Goal: Book appointment/travel/reservation

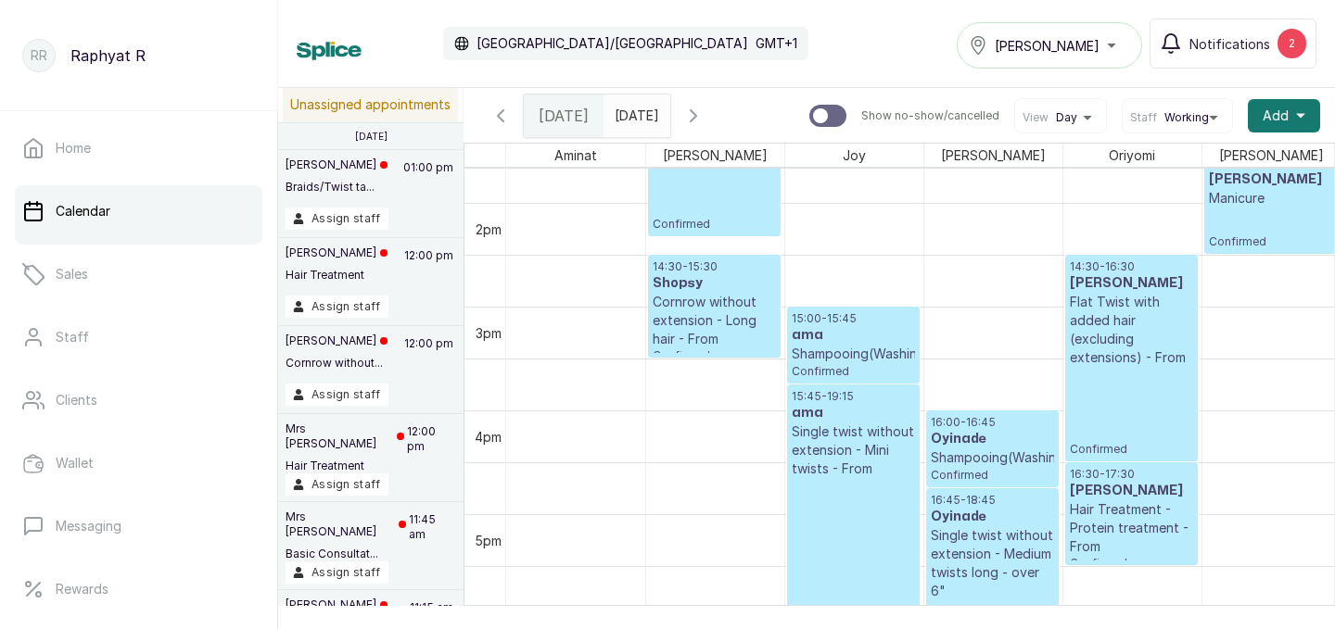
scroll to position [0, 209]
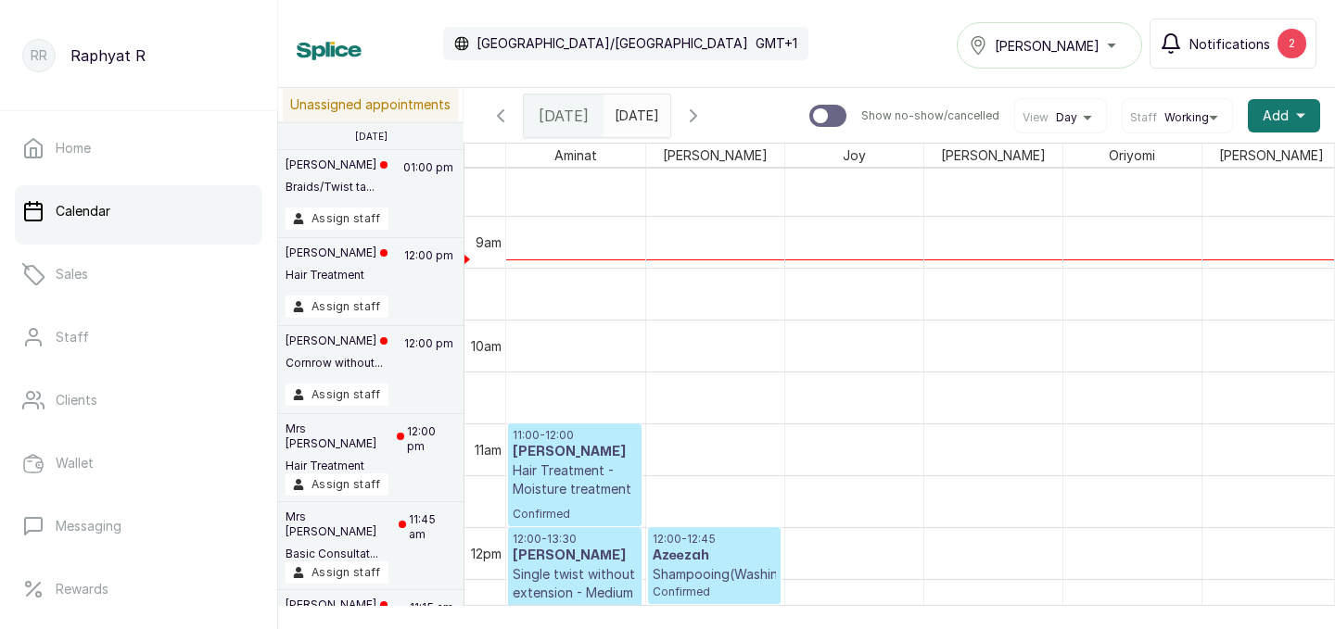
click at [1292, 42] on div "2" at bounding box center [1291, 44] width 29 height 30
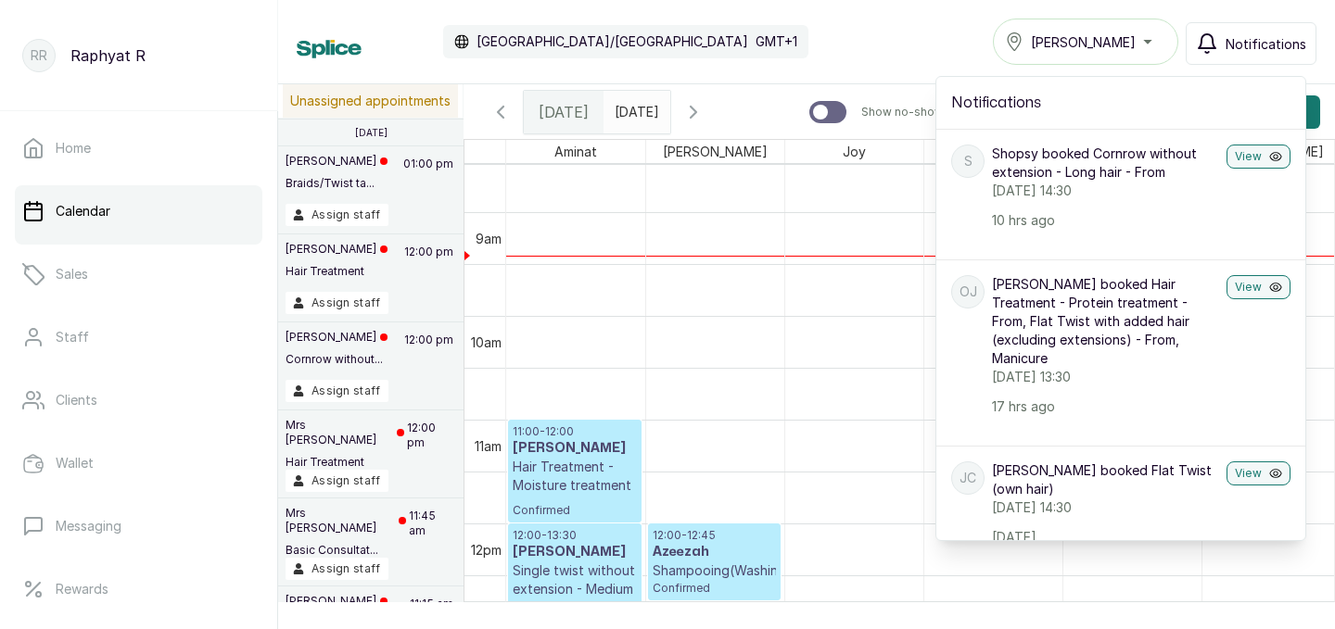
click at [819, 38] on div "Calendar Africa/Lagos GMT+1 Tasala Ikoyi Notifications Notifications S Shopsy b…" at bounding box center [807, 42] width 1020 height 46
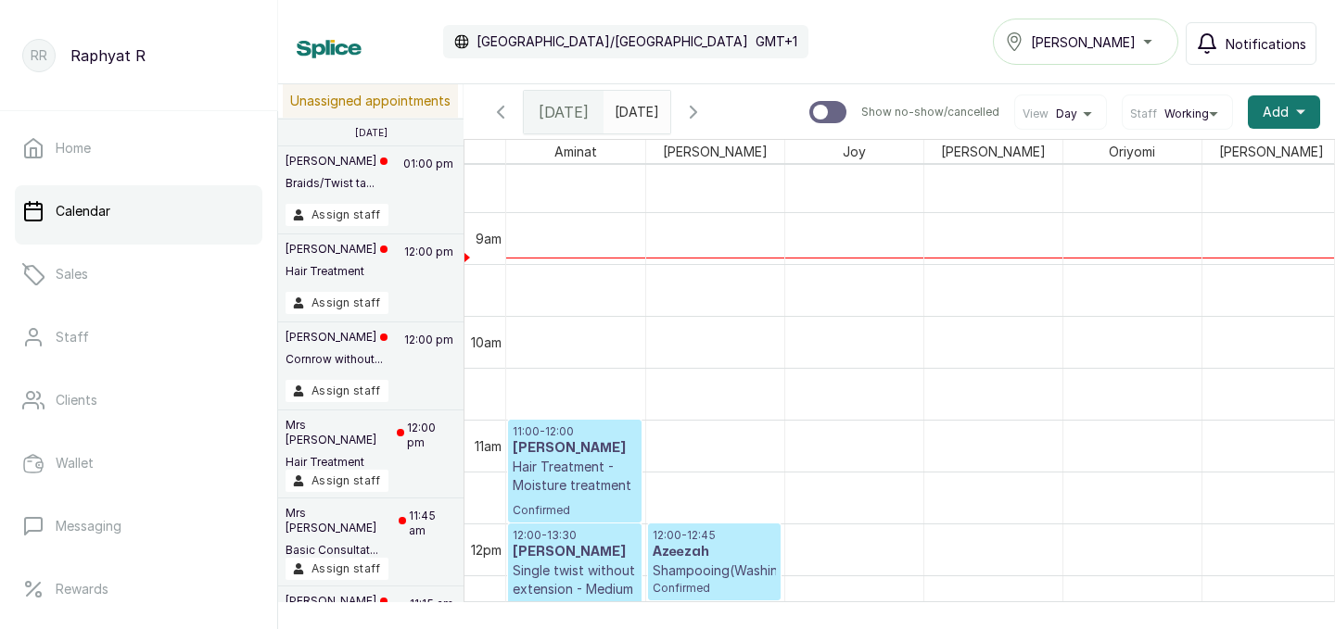
click at [704, 107] on icon "button" at bounding box center [693, 112] width 22 height 22
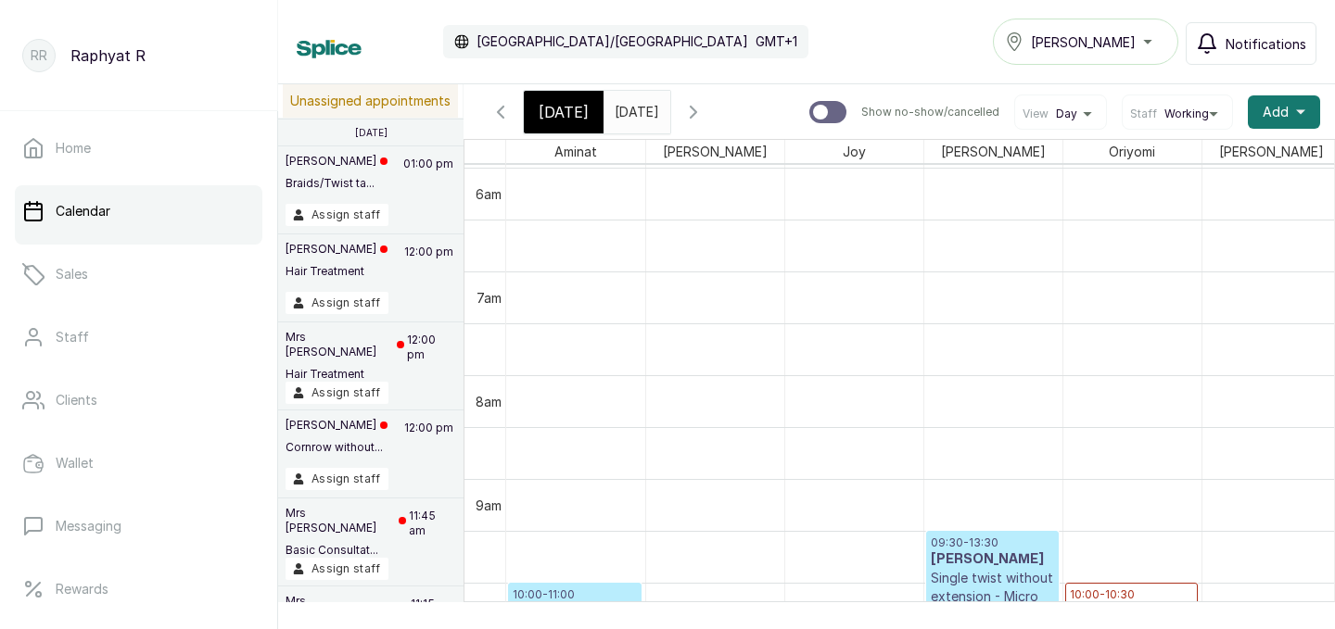
click at [569, 108] on span "[DATE]" at bounding box center [564, 112] width 50 height 22
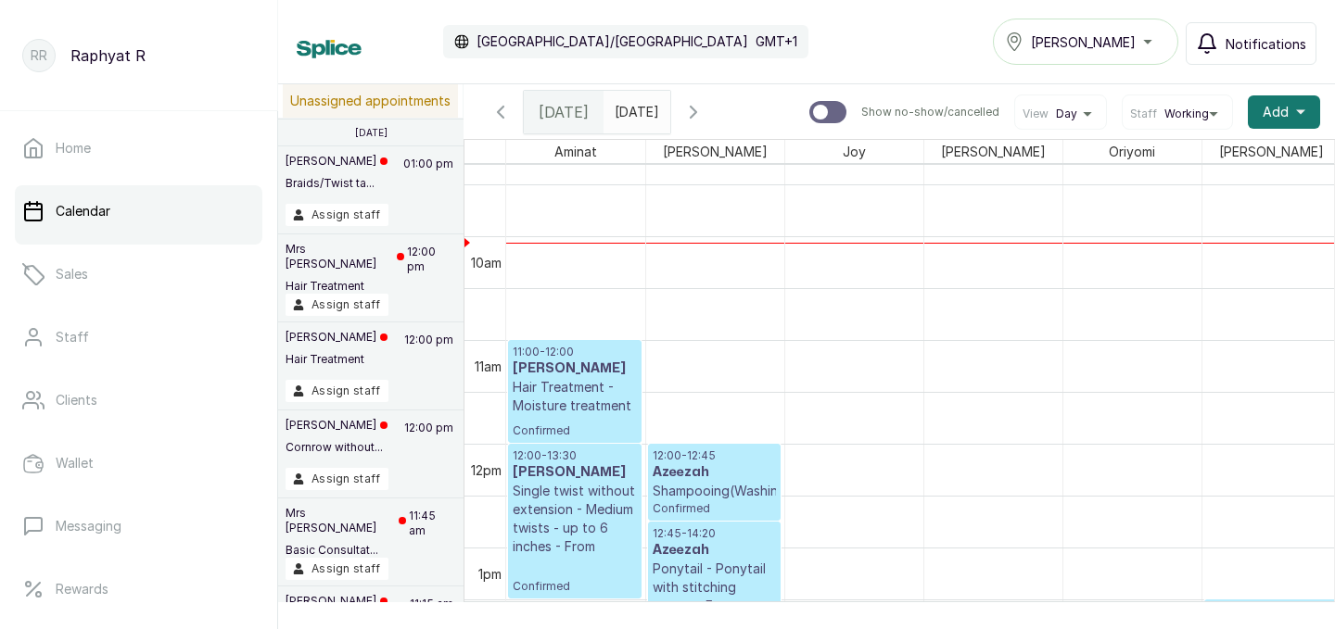
scroll to position [959, 0]
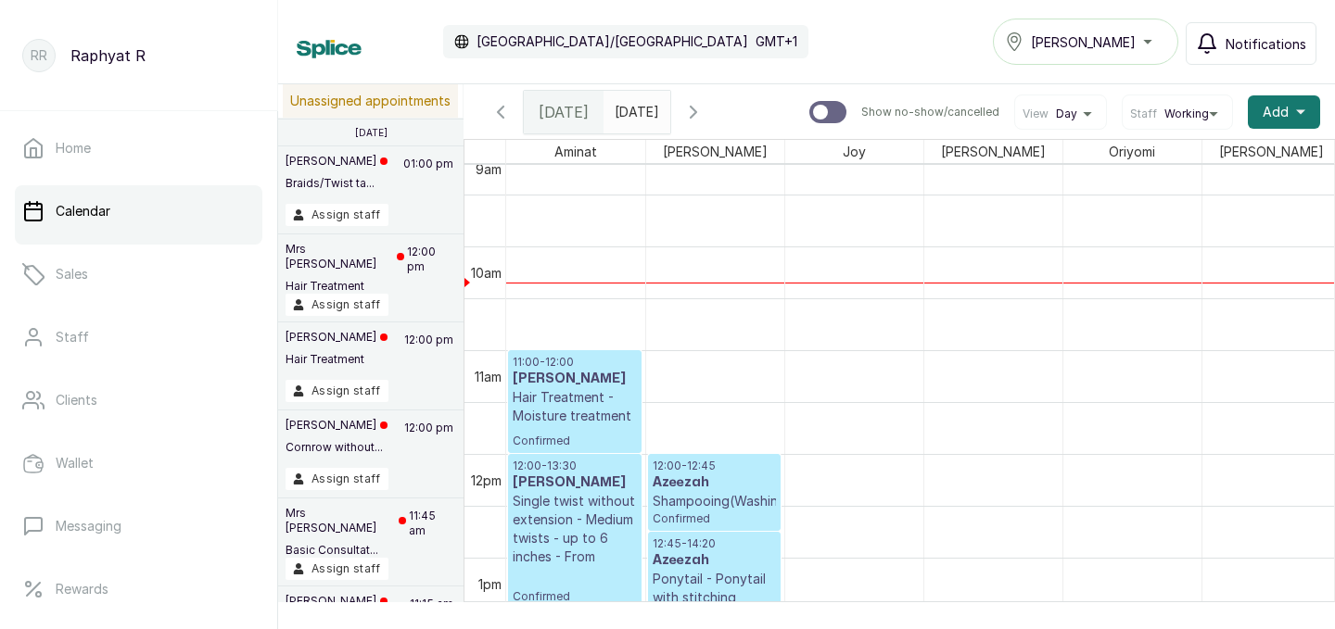
click at [1152, 47] on div "[PERSON_NAME]" at bounding box center [1085, 42] width 161 height 22
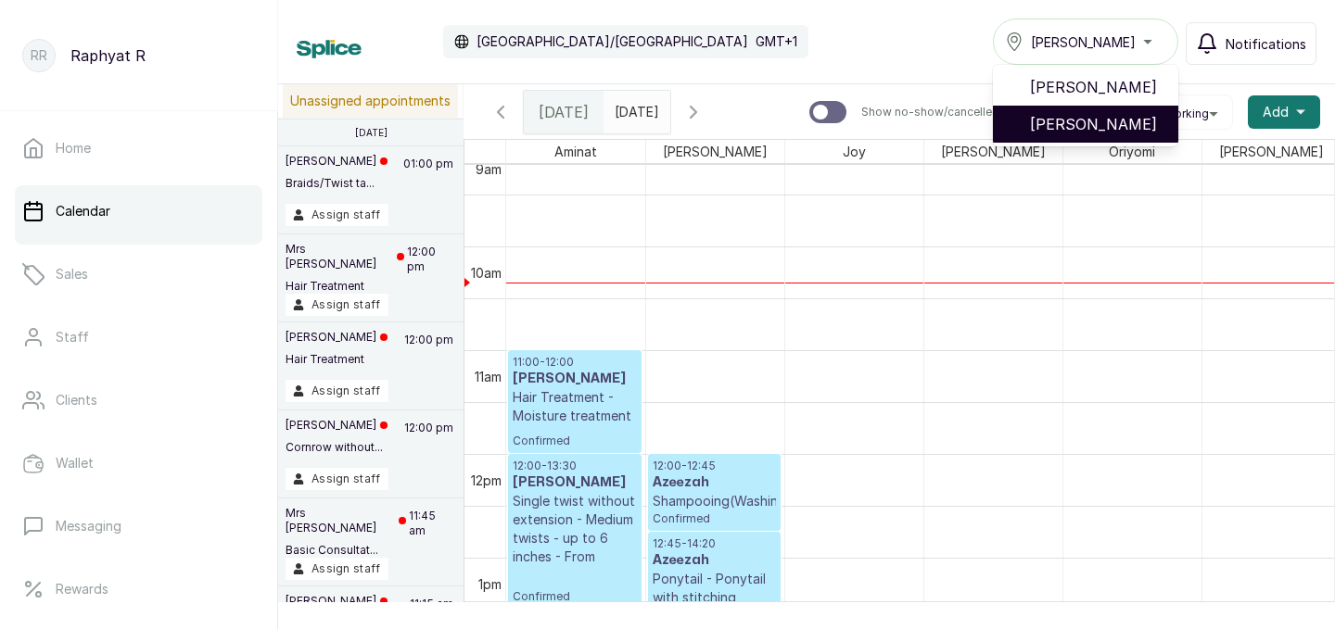
click at [1146, 119] on span "Tasala Lekki" at bounding box center [1096, 124] width 133 height 22
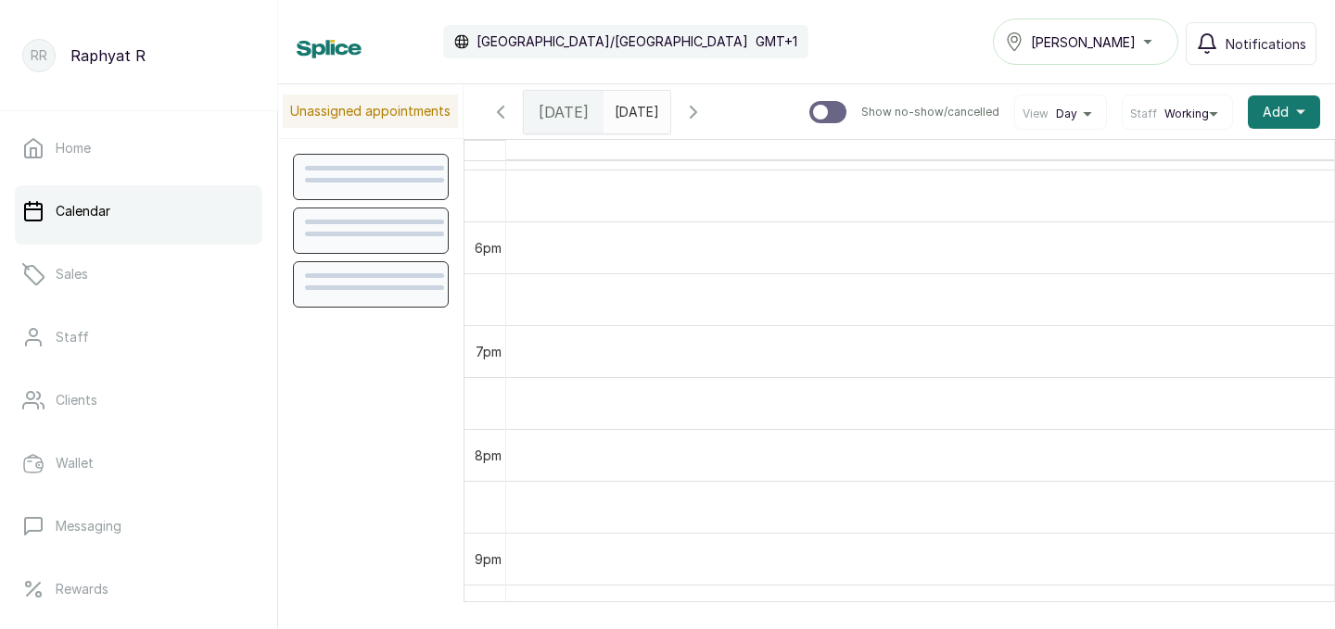
scroll to position [1903, 0]
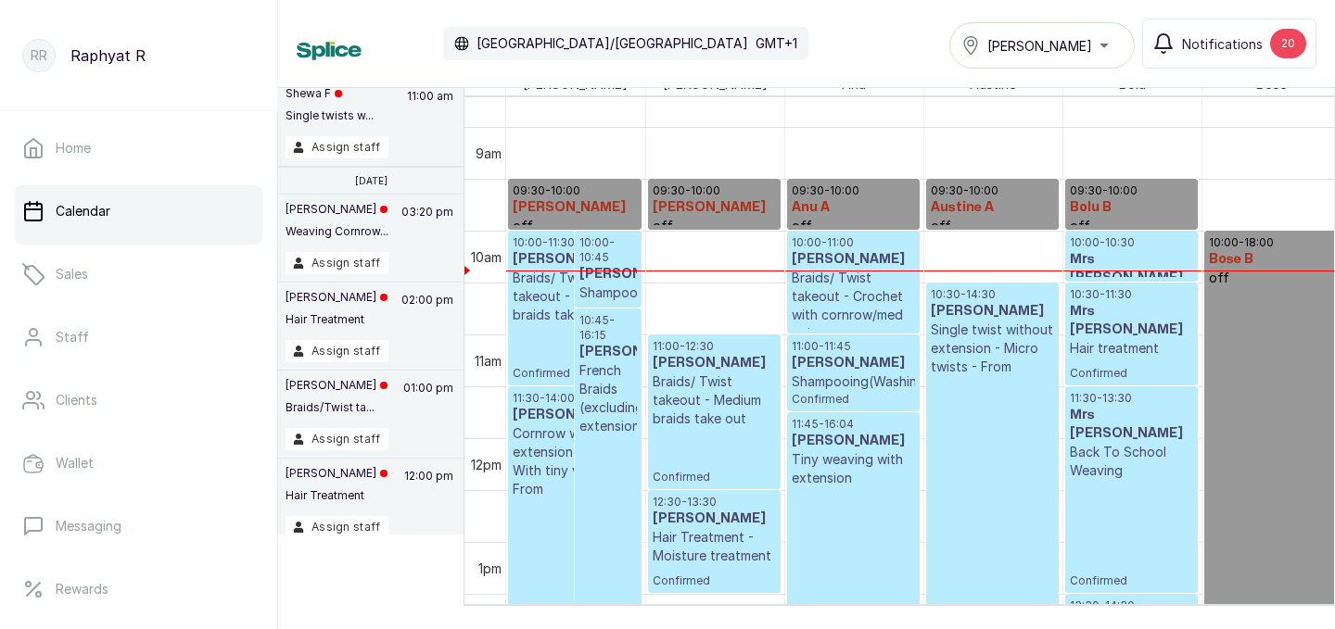
click at [1108, 45] on div "Tasala Lekki" at bounding box center [1041, 45] width 161 height 22
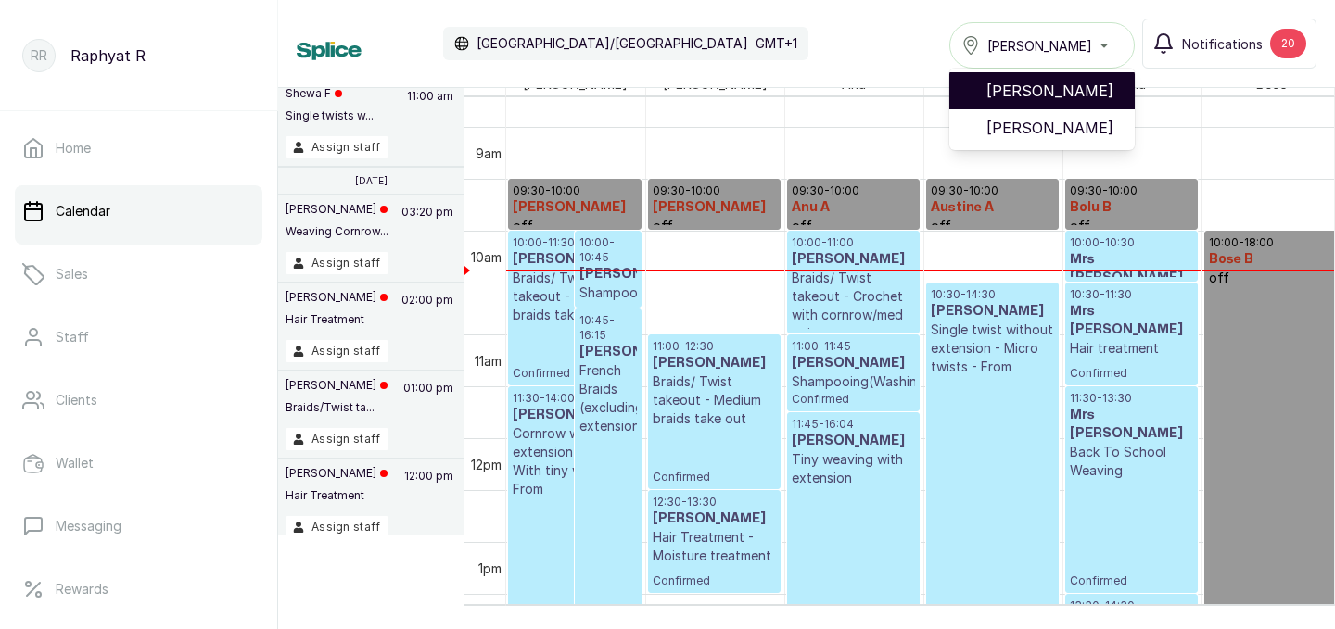
click at [1088, 91] on span "[PERSON_NAME]" at bounding box center [1052, 91] width 133 height 22
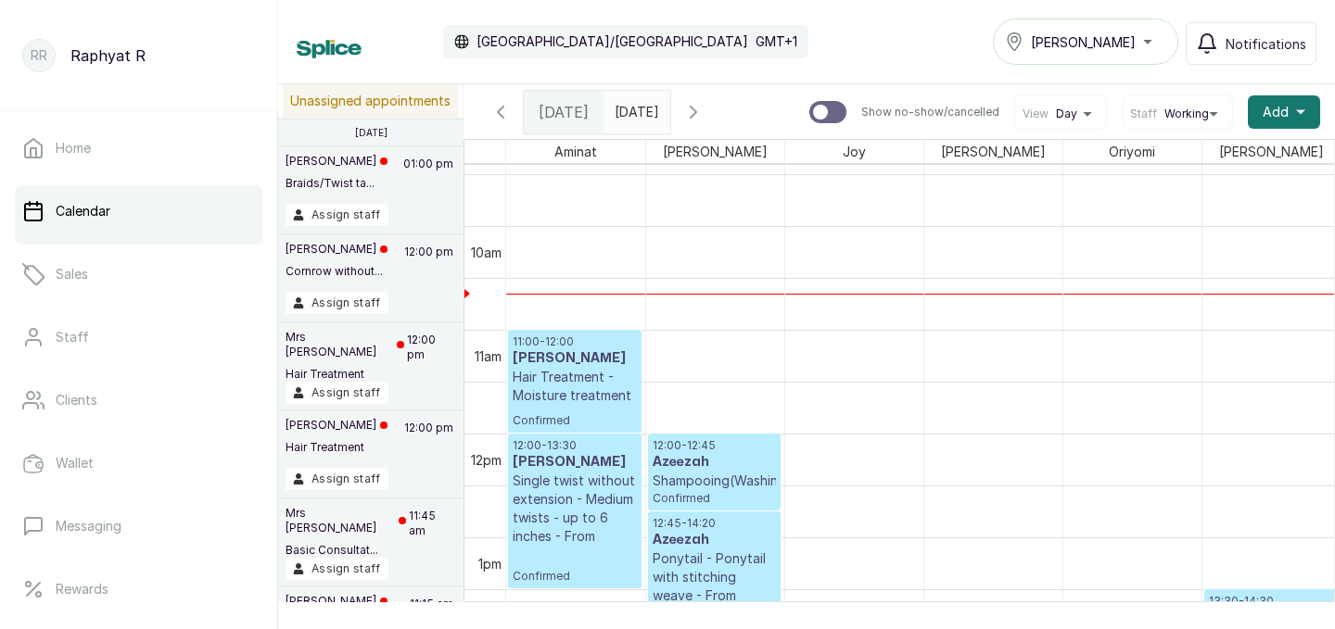
click at [1154, 42] on div "[PERSON_NAME]" at bounding box center [1085, 42] width 161 height 22
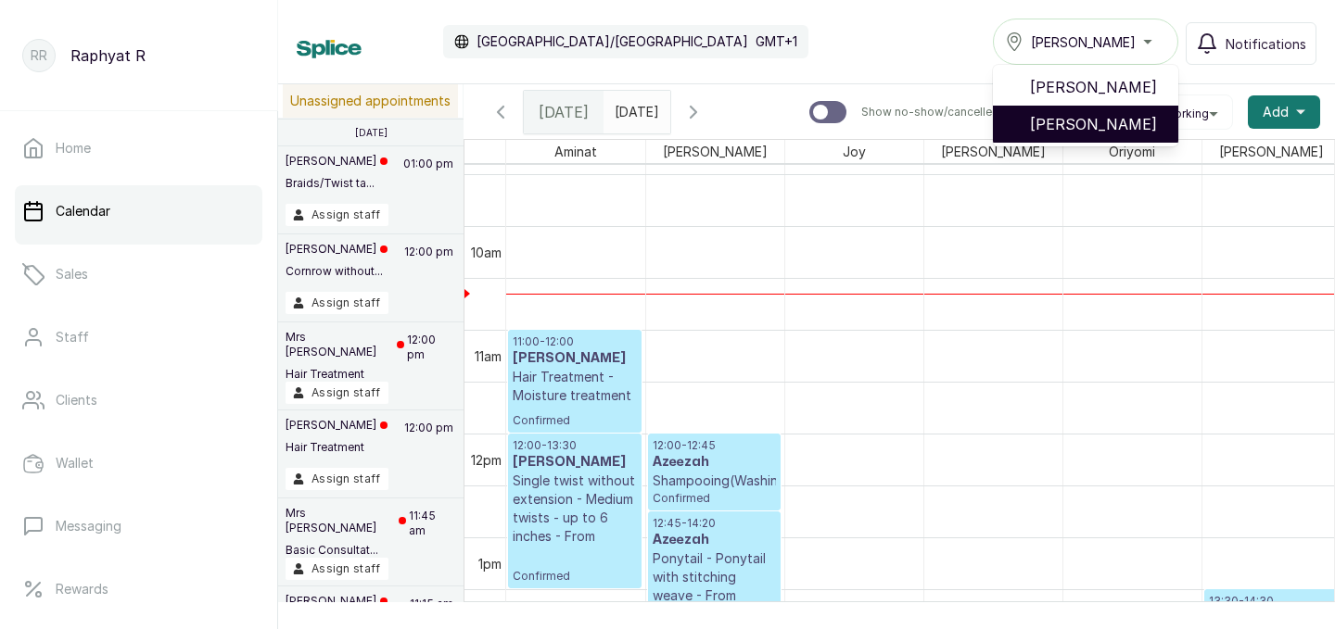
click at [1137, 119] on span "Tasala Lekki" at bounding box center [1096, 124] width 133 height 22
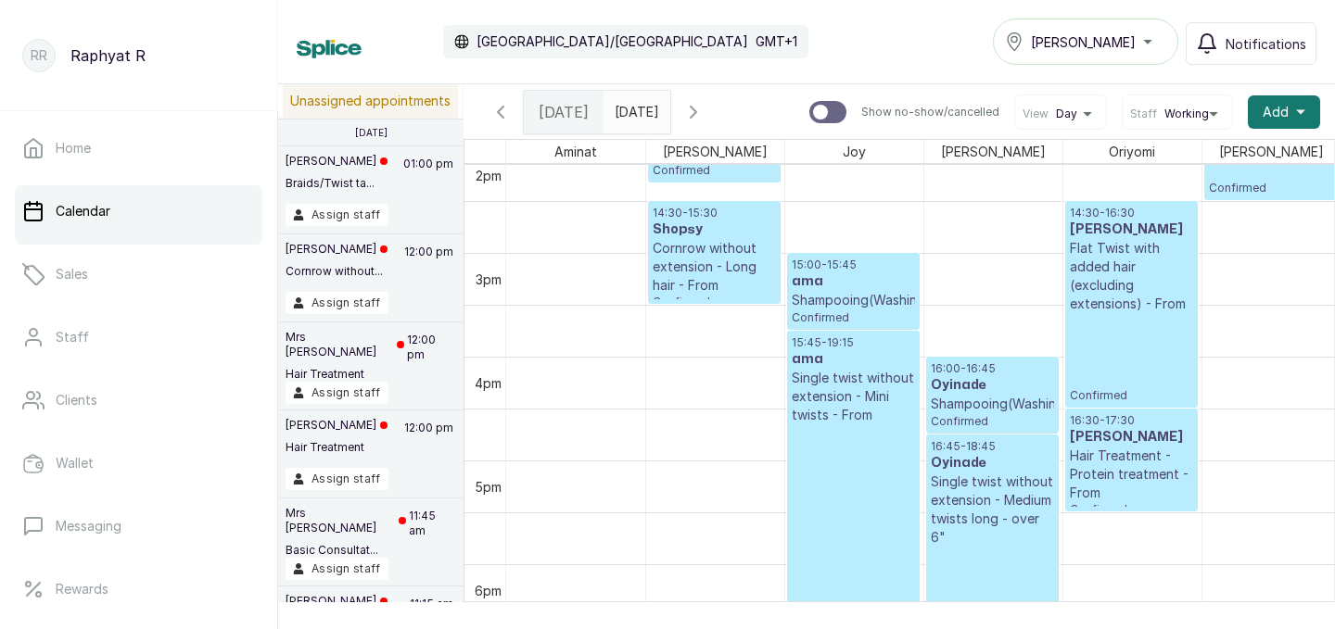
scroll to position [1510, 0]
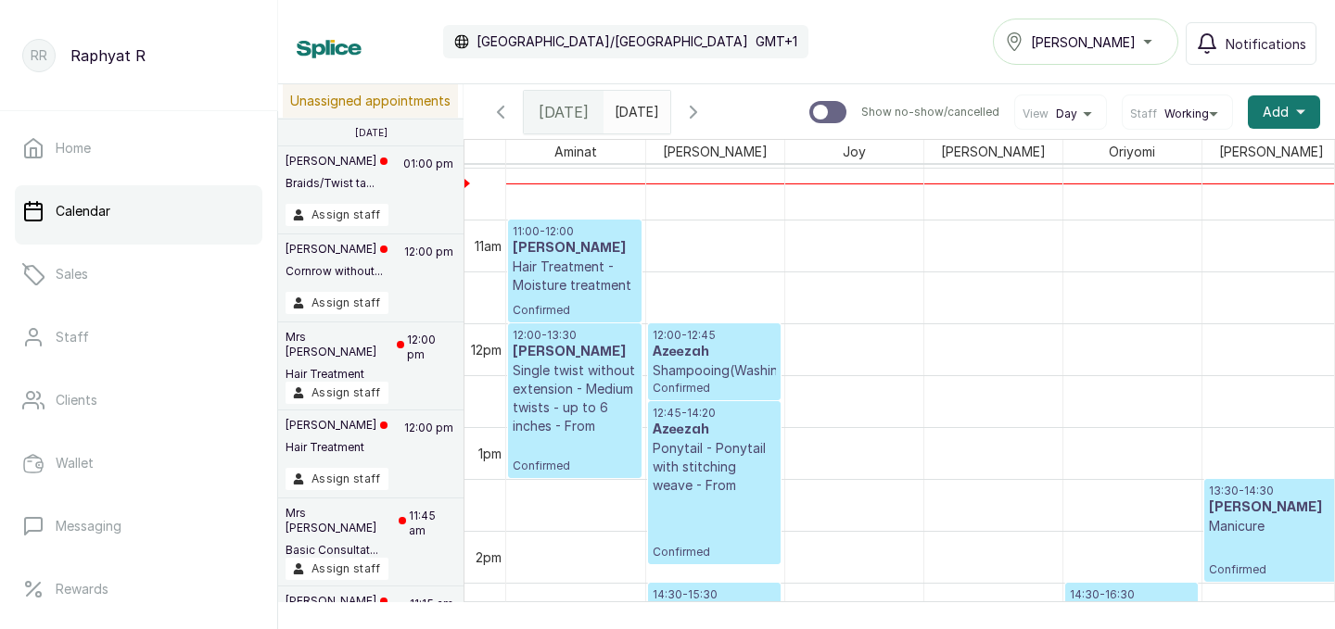
click at [1149, 42] on div "Tasala Lekki" at bounding box center [1085, 42] width 161 height 22
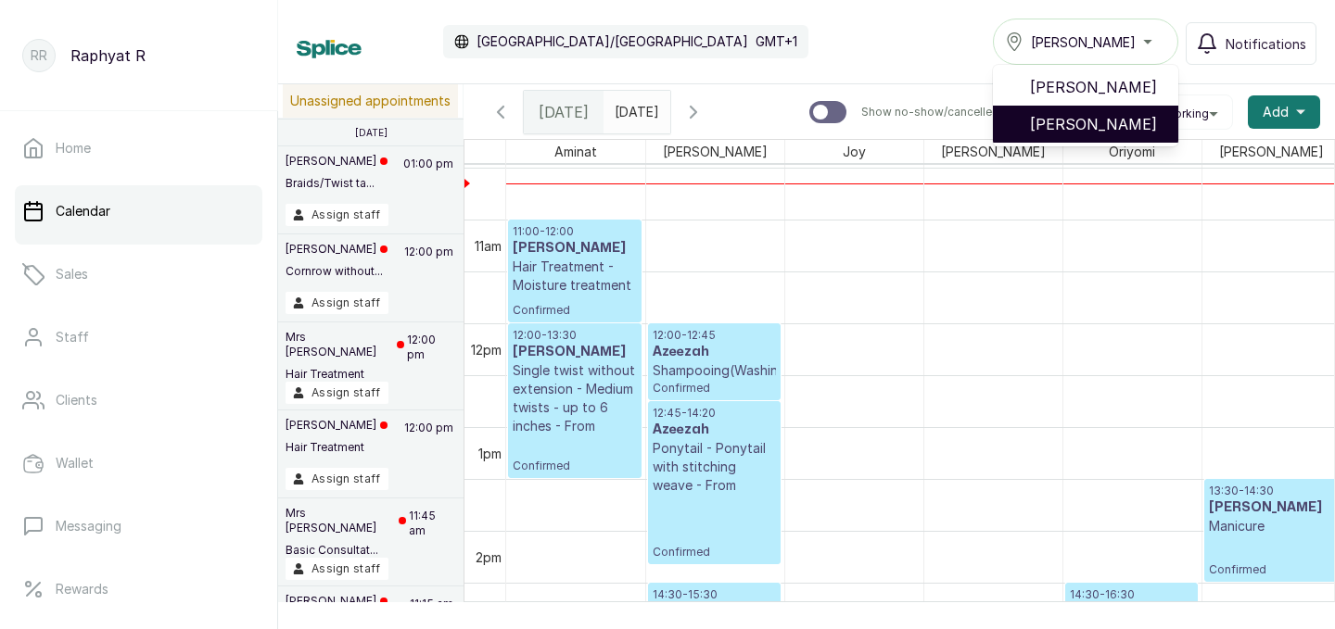
click at [1126, 116] on span "Tasala Lekki" at bounding box center [1096, 124] width 133 height 22
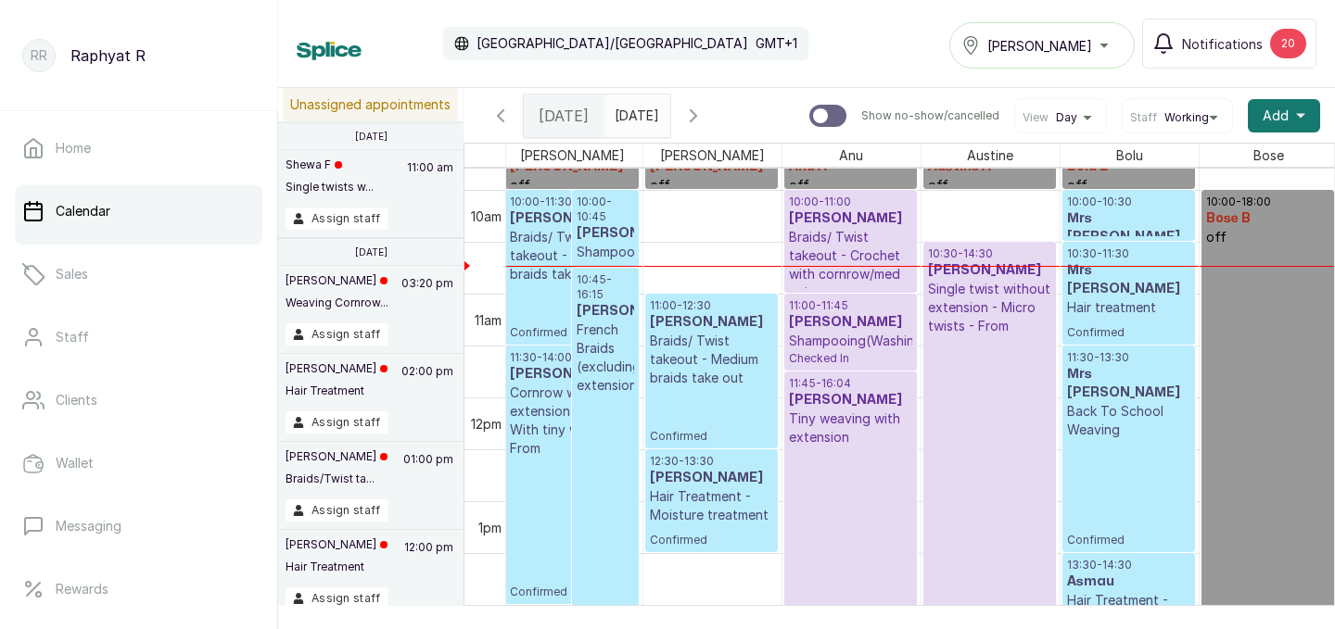
scroll to position [982, 0]
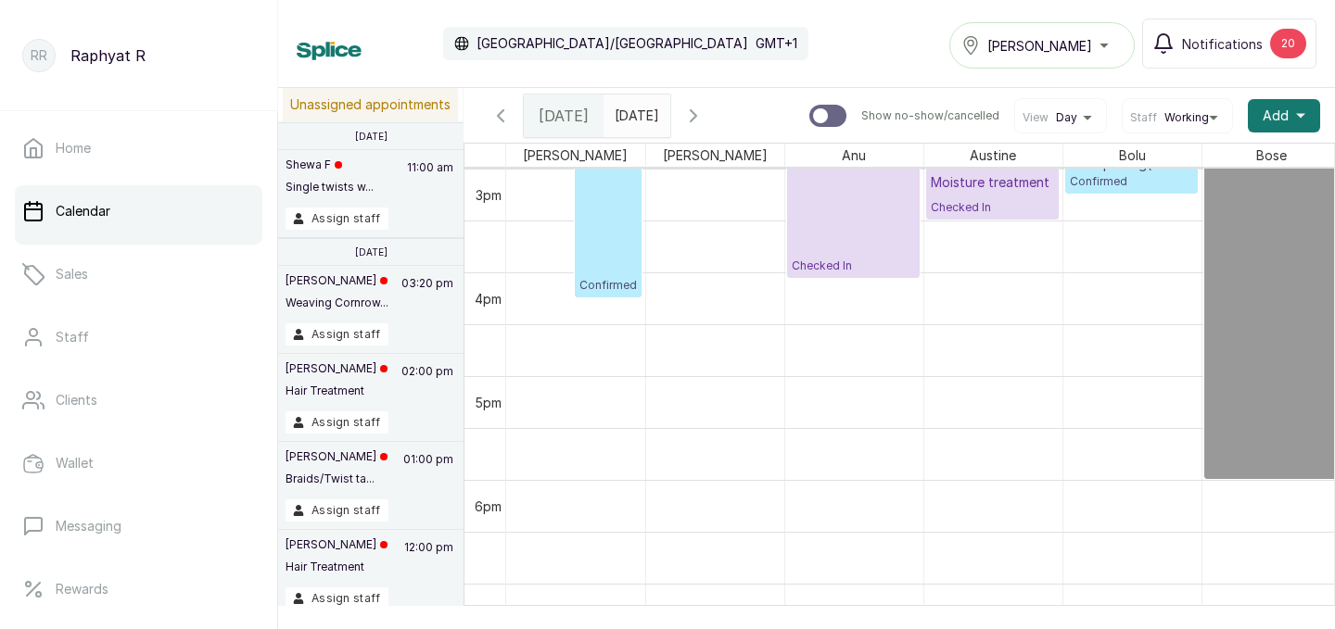
click at [1106, 46] on div "[PERSON_NAME]" at bounding box center [1041, 45] width 161 height 22
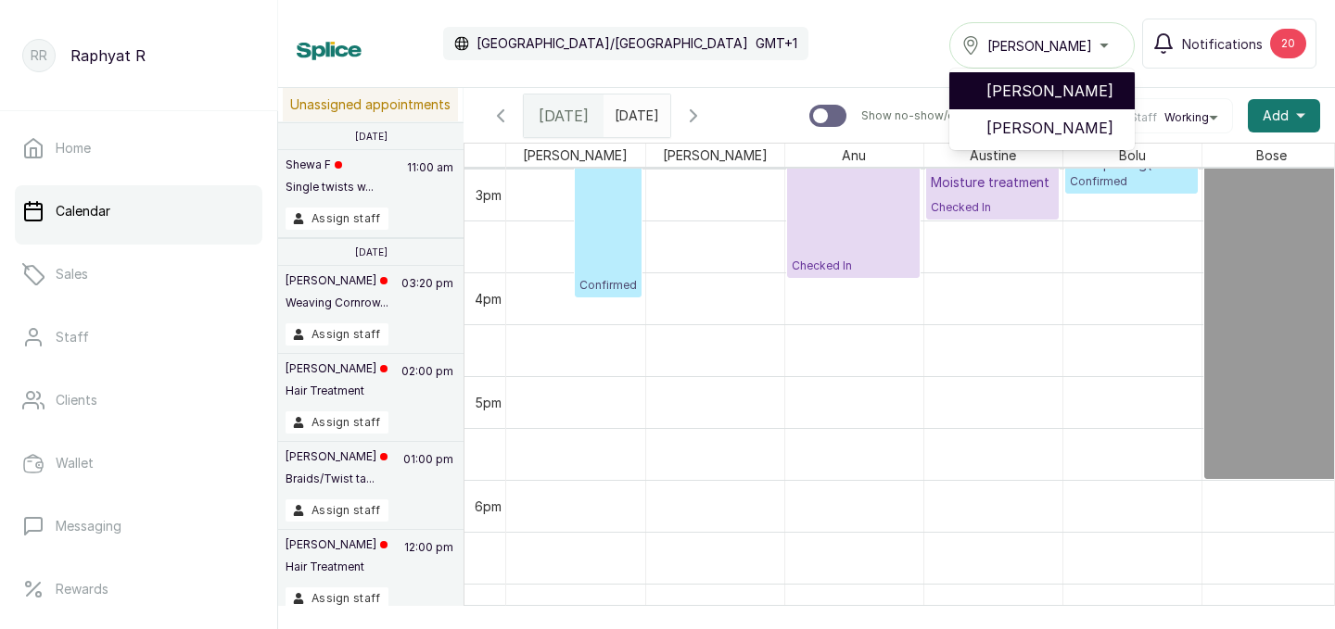
click at [1107, 89] on span "[PERSON_NAME]" at bounding box center [1052, 91] width 133 height 22
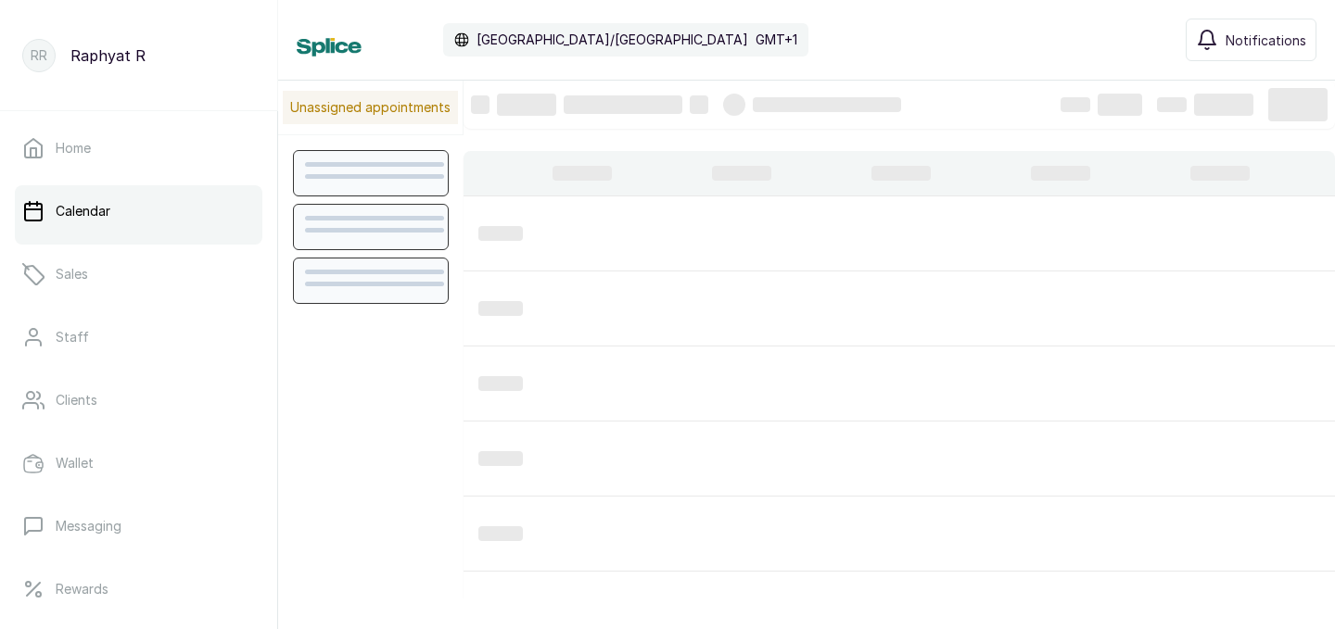
scroll to position [624, 0]
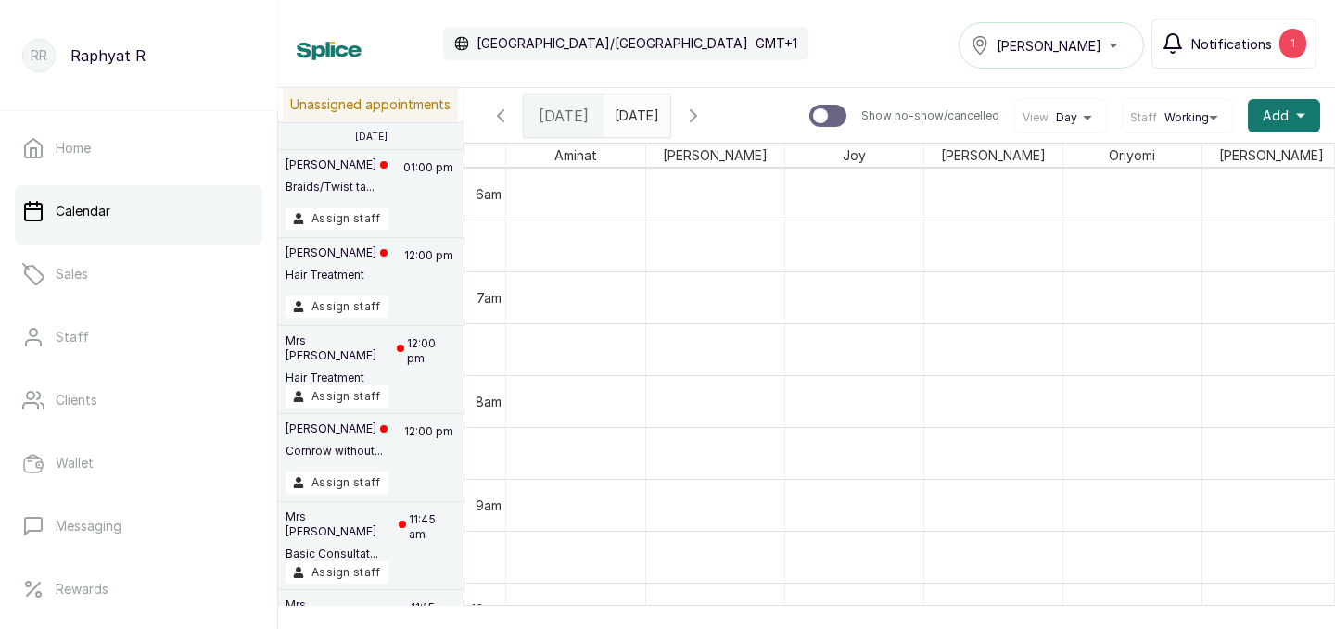
click at [1276, 34] on button "Notifications 1" at bounding box center [1233, 44] width 165 height 50
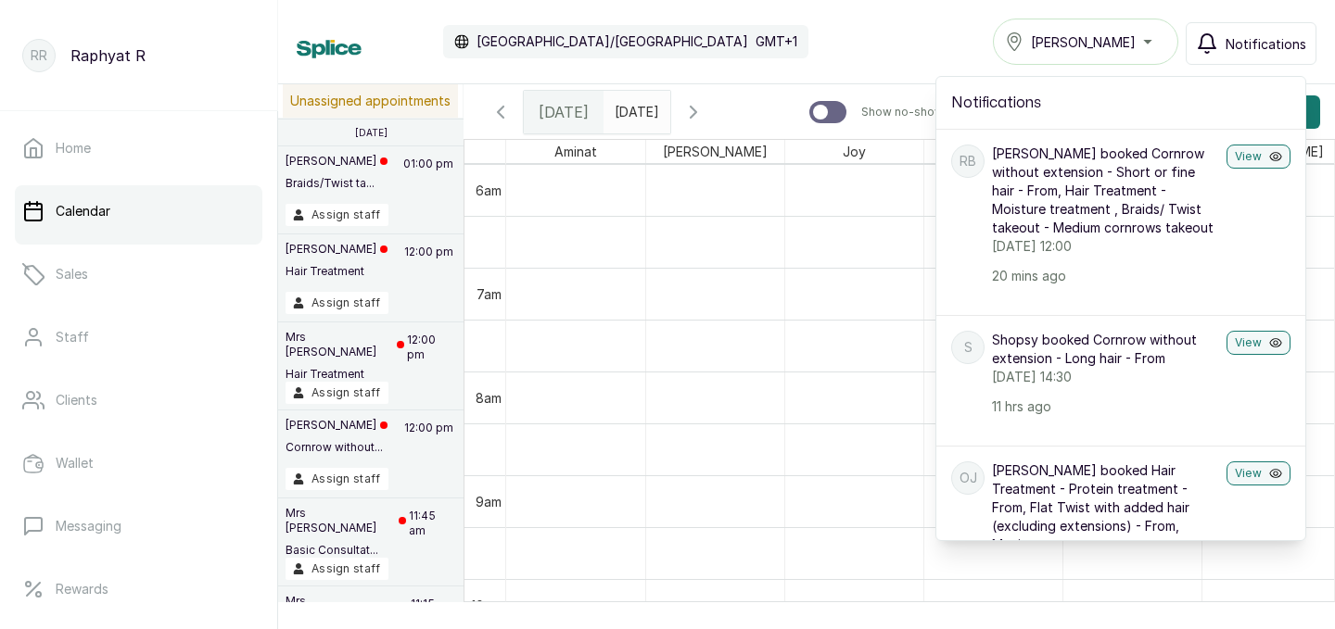
click at [925, 21] on div "Calendar [GEOGRAPHIC_DATA]/[GEOGRAPHIC_DATA] GMT+1 Tasala Ikoyi Notifications N…" at bounding box center [807, 42] width 1020 height 46
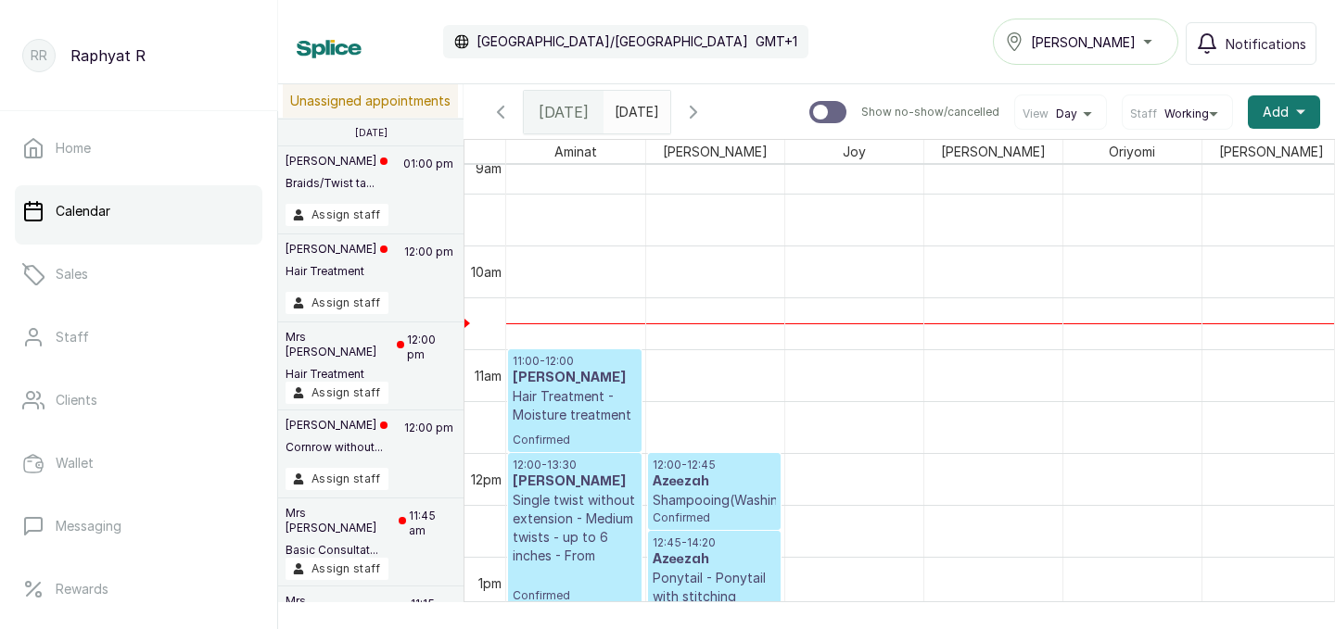
scroll to position [0, 0]
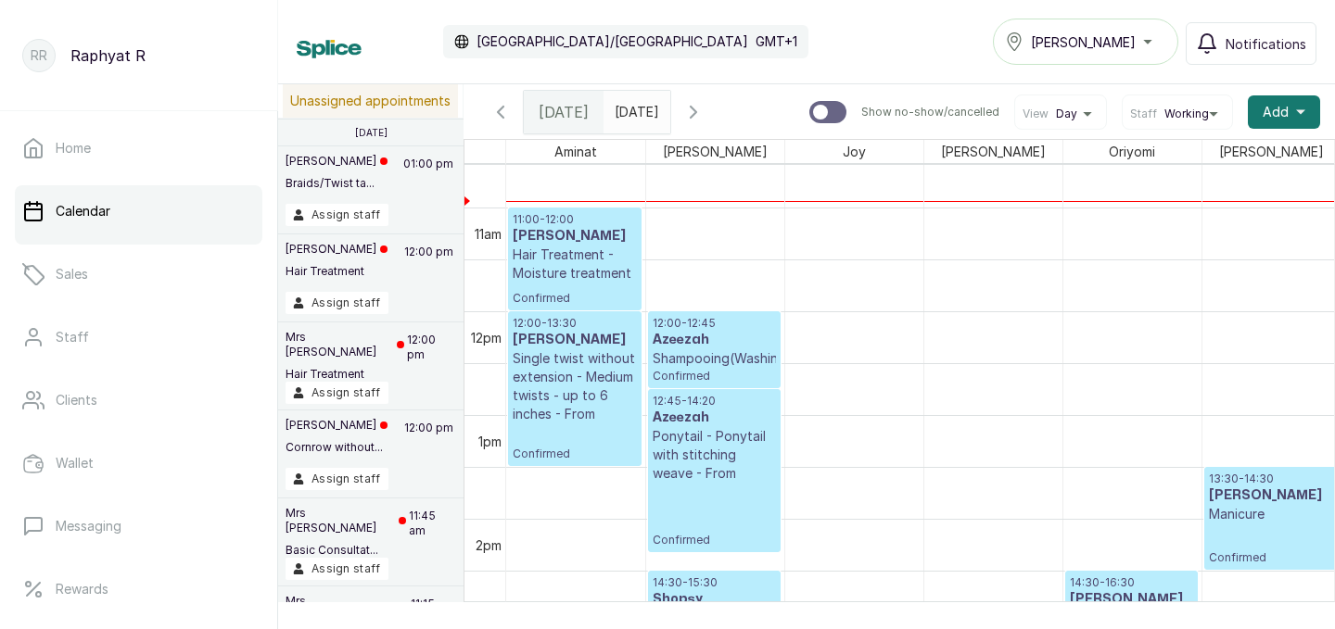
click at [616, 260] on p "Hair Treatment - Moisture treatment" at bounding box center [575, 264] width 124 height 37
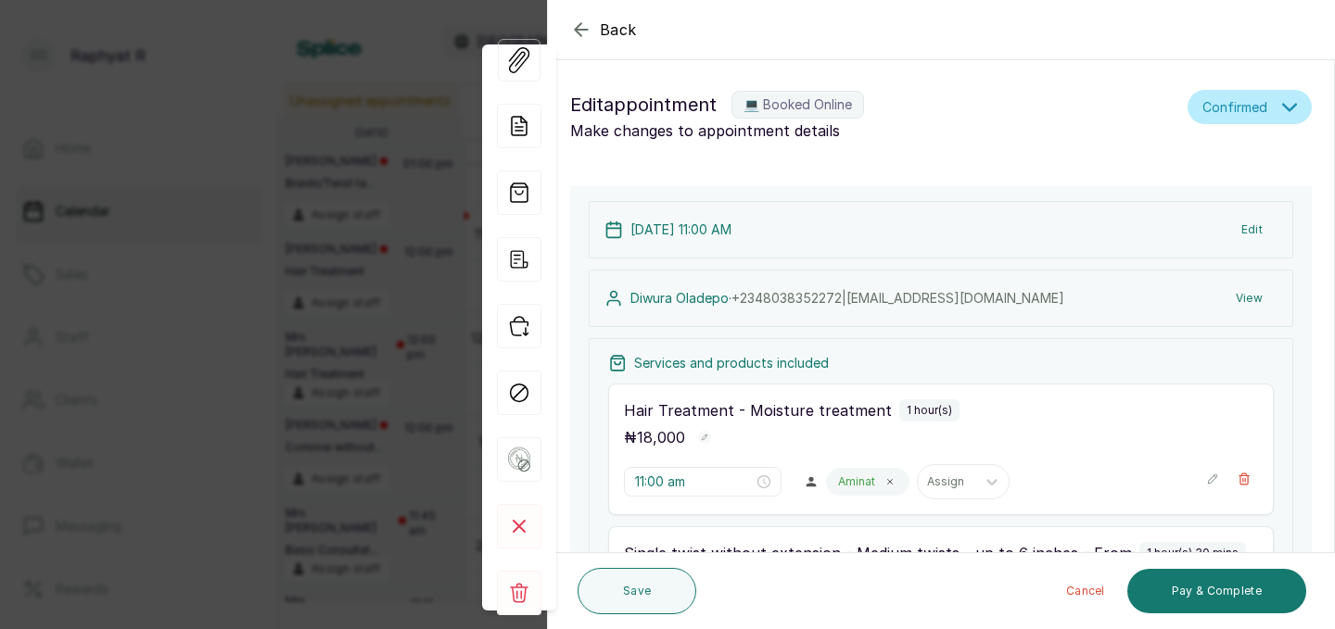
click at [582, 27] on icon "button" at bounding box center [581, 30] width 22 height 22
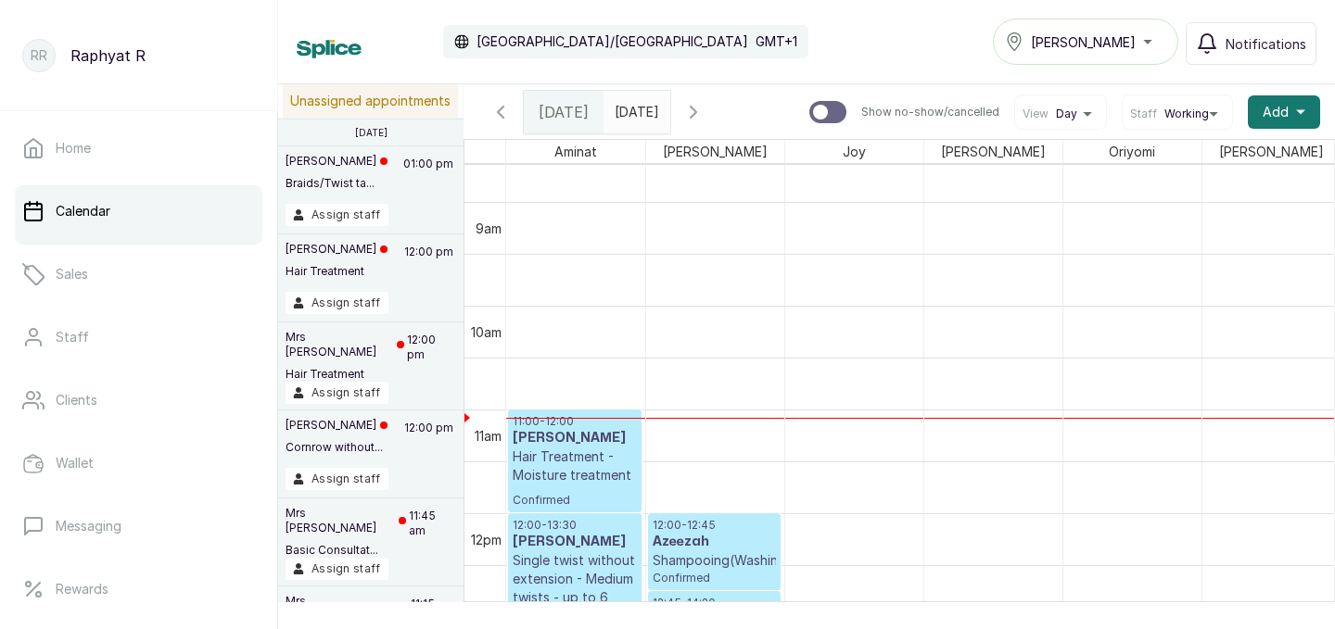
scroll to position [908, 0]
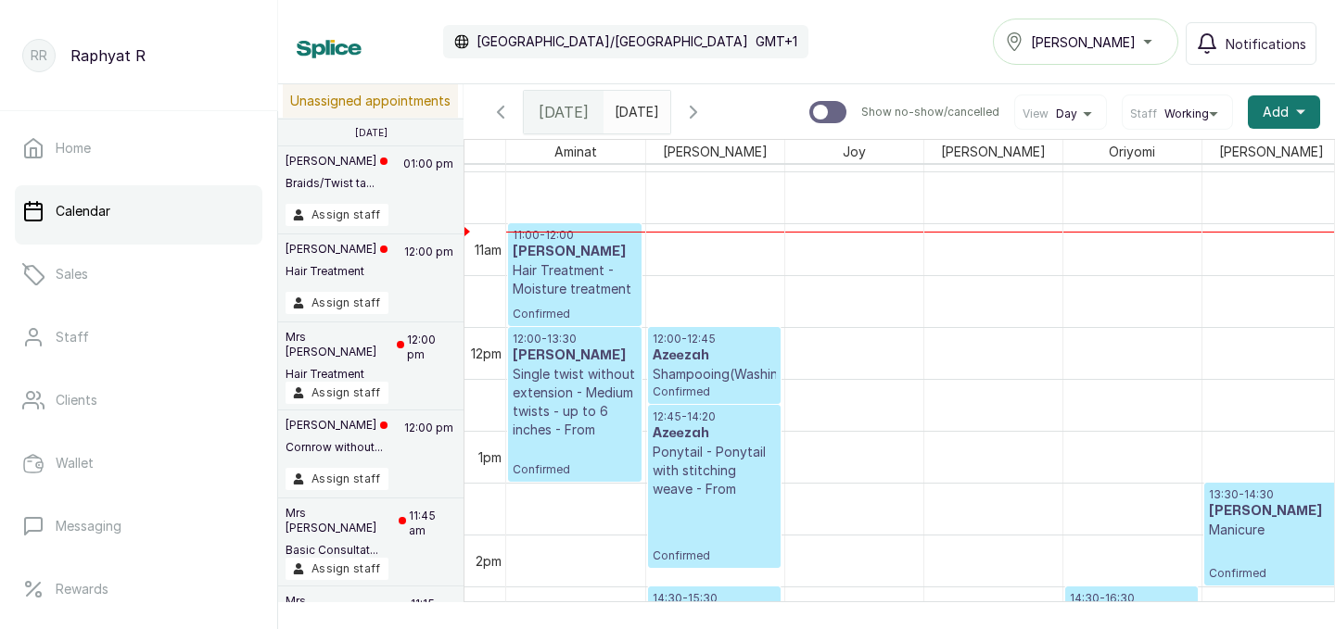
click at [669, 106] on span at bounding box center [651, 108] width 35 height 32
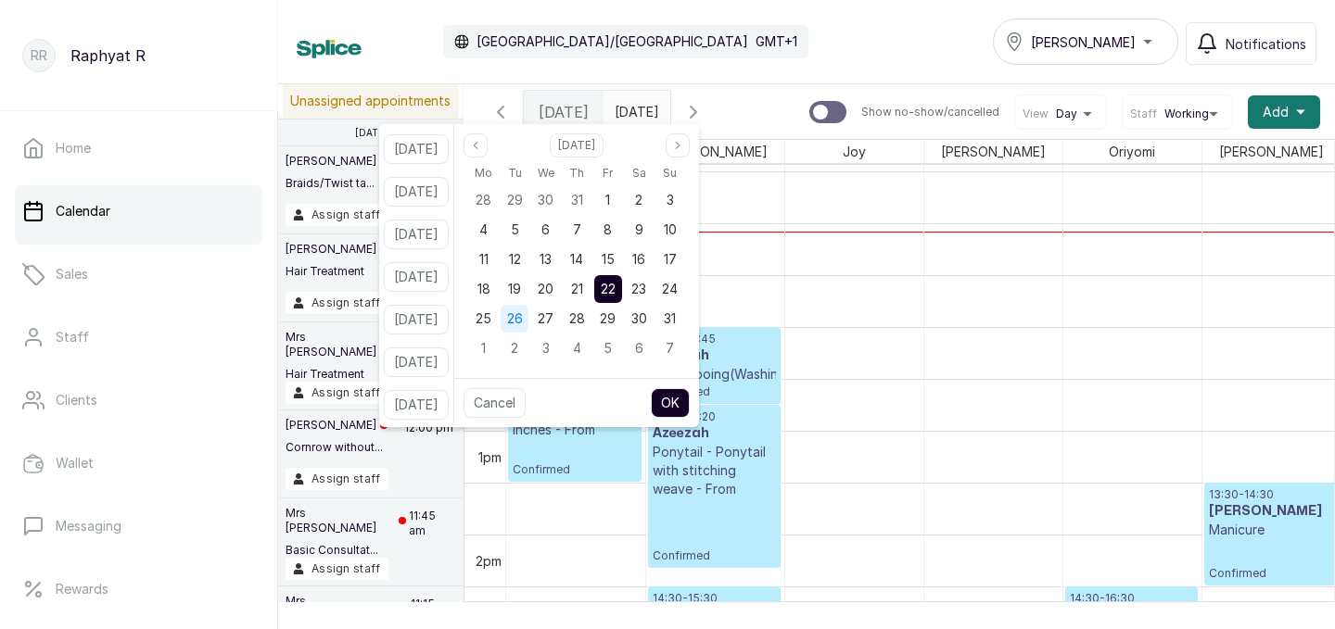
click at [523, 311] on span "26" at bounding box center [515, 319] width 16 height 16
click at [690, 401] on button "OK" at bounding box center [670, 403] width 39 height 30
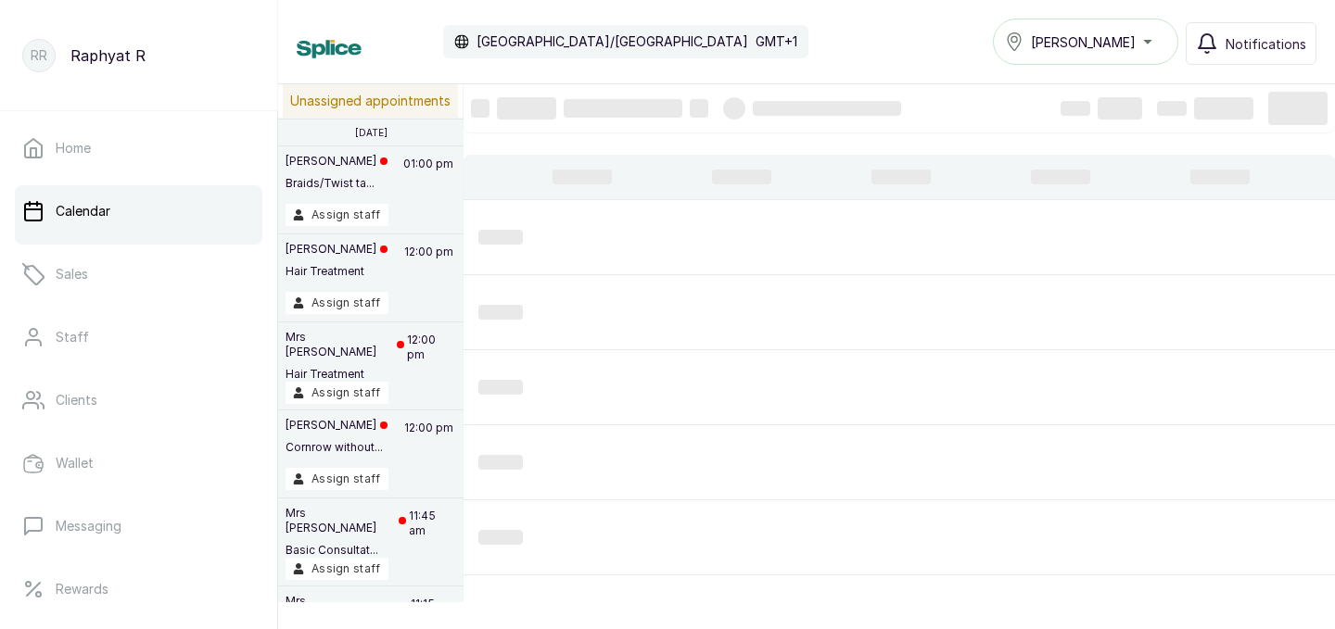
type input "26/08/2025"
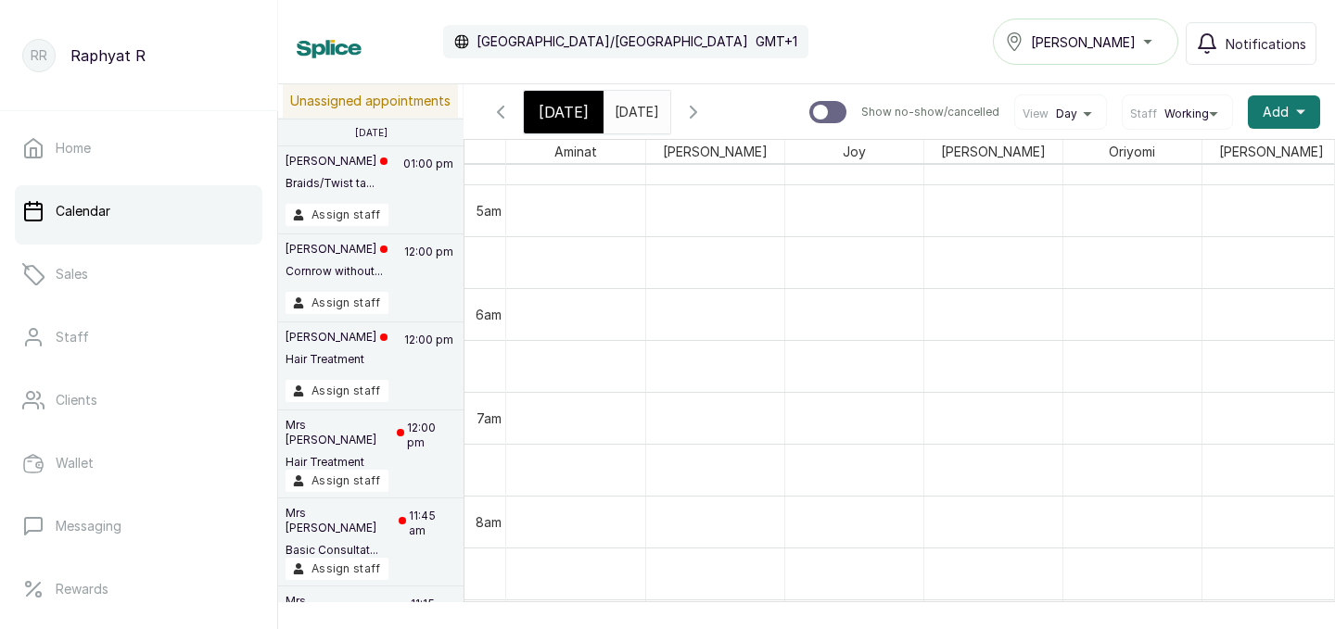
scroll to position [537, 0]
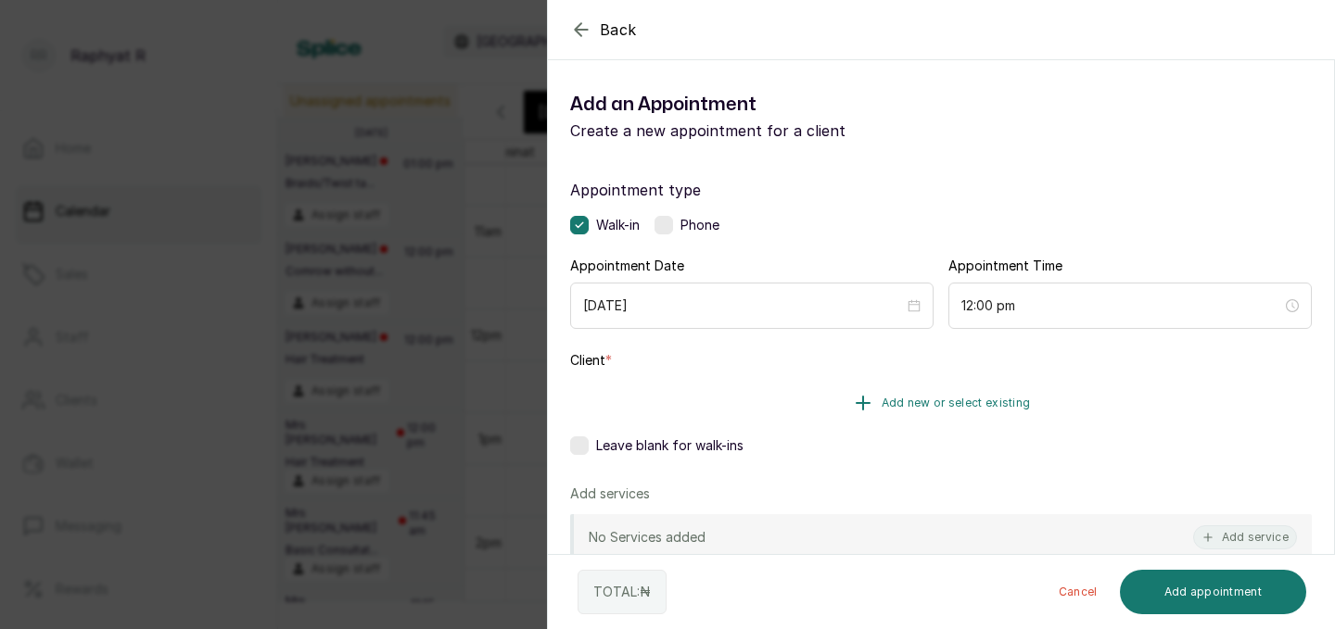
click at [918, 396] on span "Add new or select existing" at bounding box center [956, 403] width 149 height 15
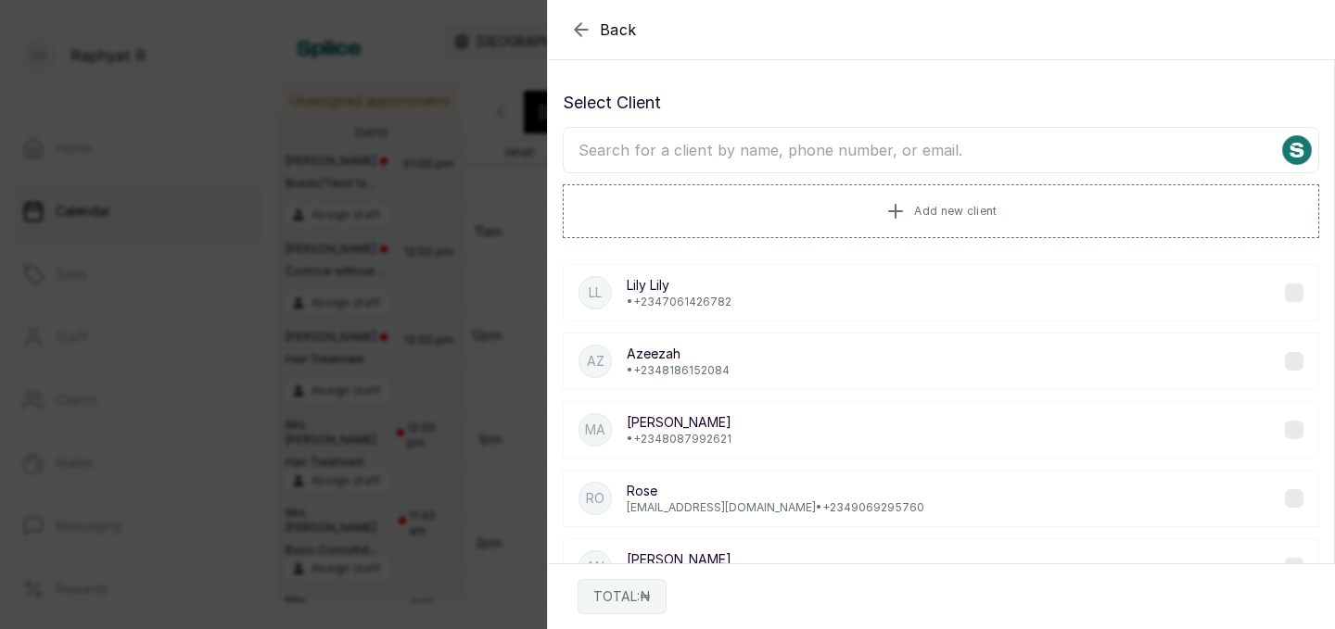
click at [594, 147] on input "text" at bounding box center [941, 150] width 756 height 46
type input "f"
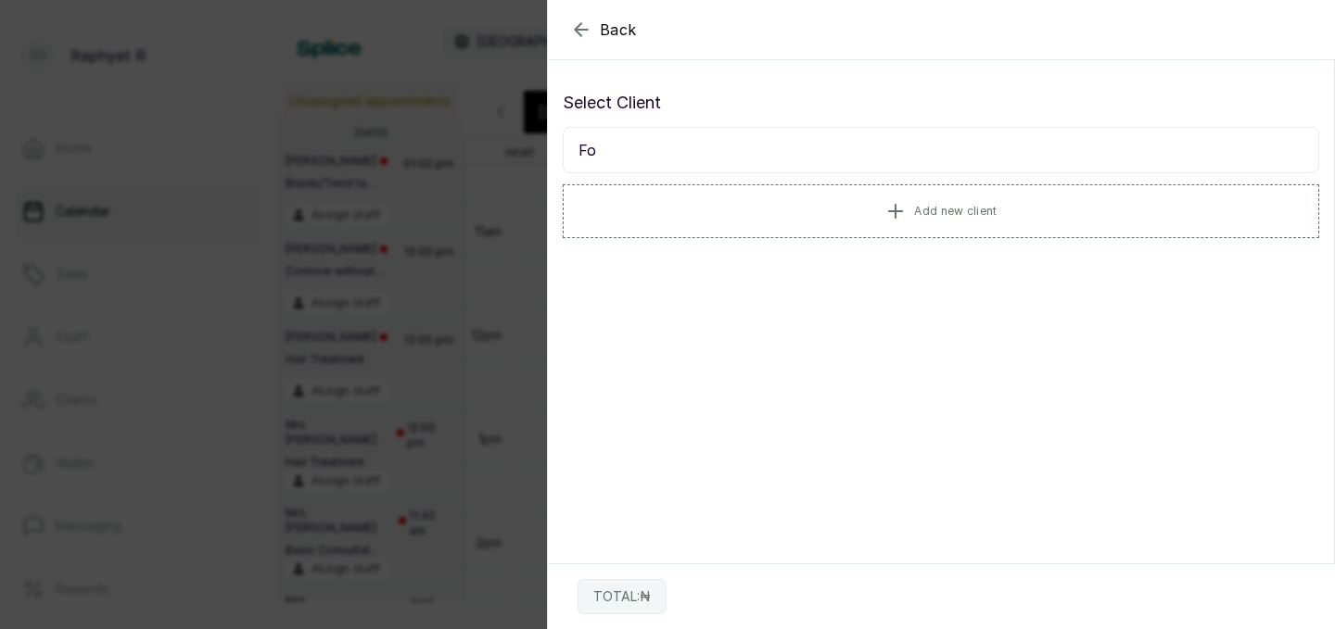
type input "F"
click at [929, 203] on span "Add new client" at bounding box center [955, 210] width 83 height 15
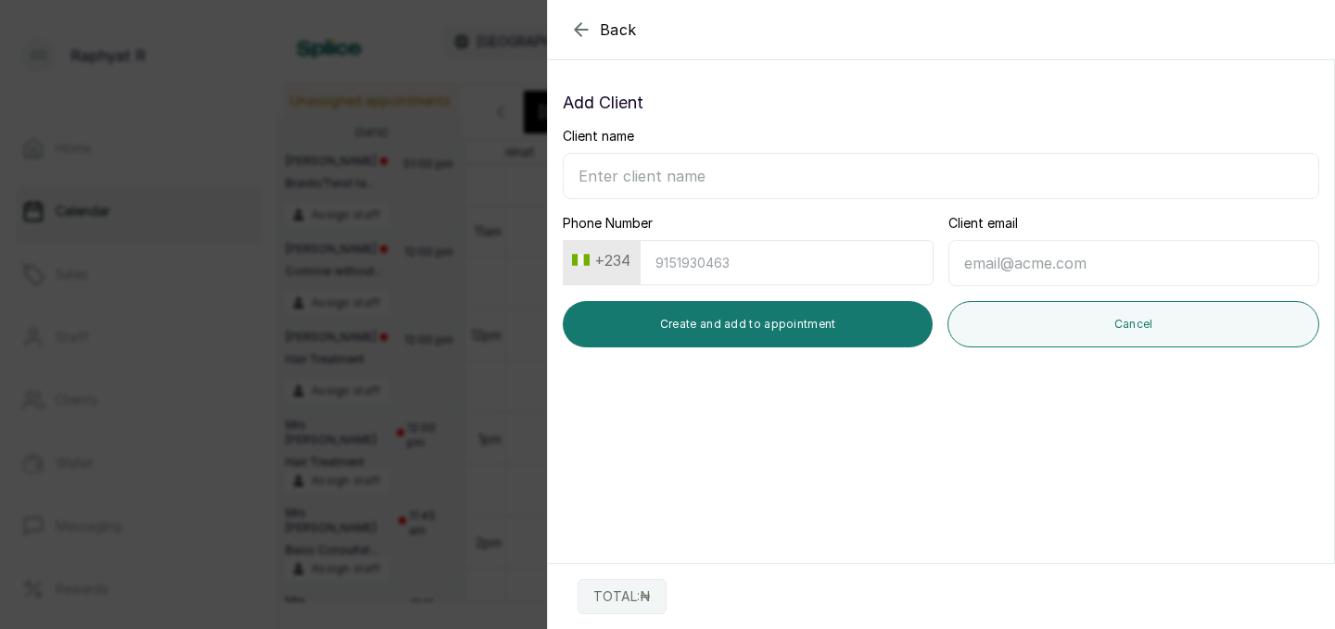
click at [591, 172] on input "Client name" at bounding box center [941, 176] width 756 height 46
type input "Folu Okubadejo"
click at [654, 262] on input "Phone Number" at bounding box center [787, 262] width 294 height 45
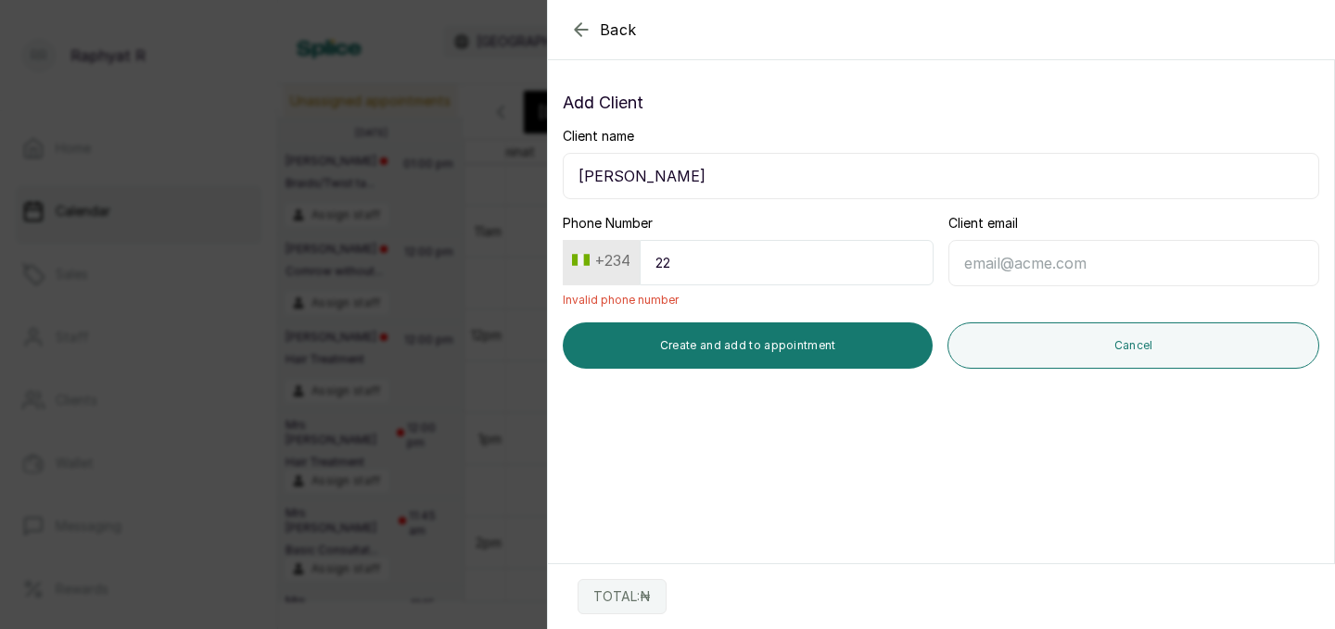
type input "2"
click at [619, 258] on button "+234" at bounding box center [601, 261] width 73 height 30
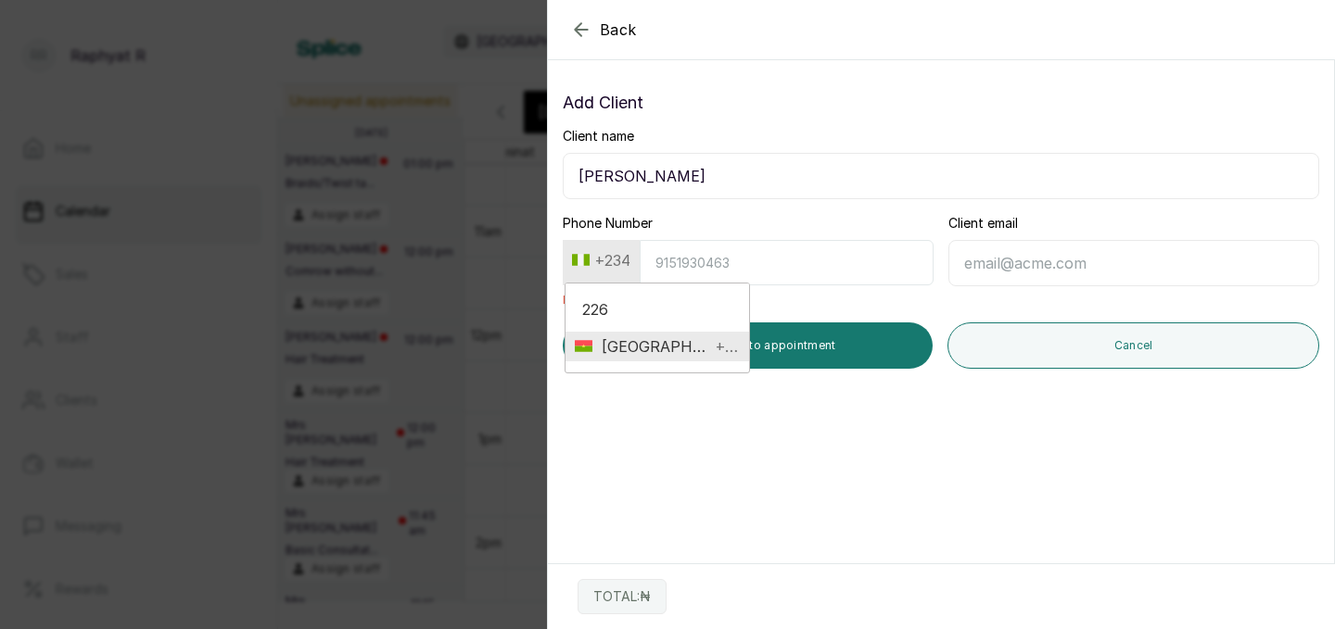
type input "226"
click at [679, 338] on span "Burkina Faso" at bounding box center [651, 347] width 118 height 22
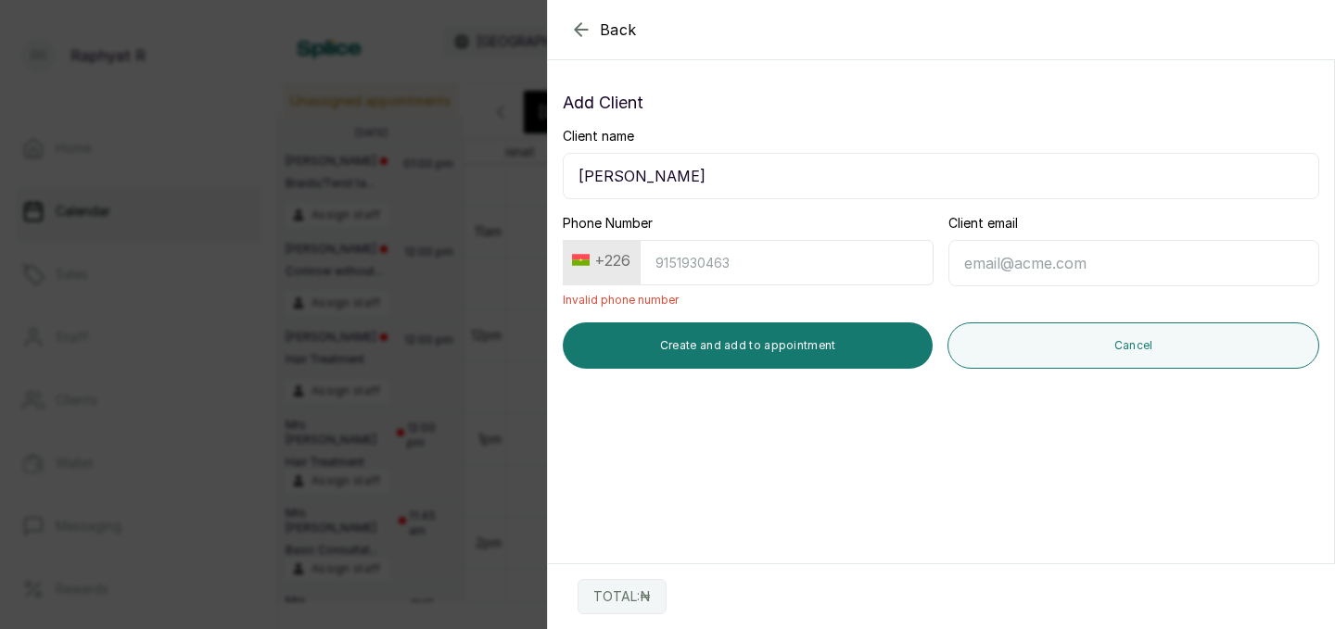
click at [663, 256] on input "Phone Number" at bounding box center [787, 262] width 294 height 45
type input "8"
click at [634, 253] on button "+226" at bounding box center [601, 261] width 73 height 30
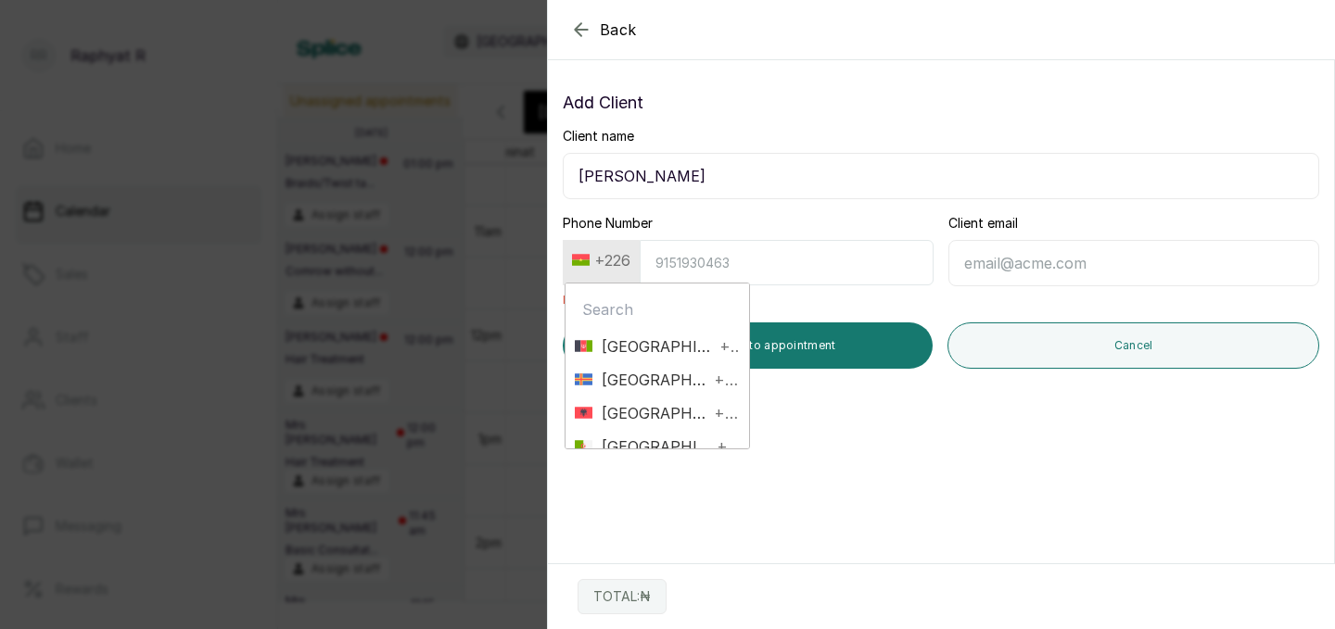
click at [589, 310] on input "text" at bounding box center [657, 309] width 165 height 37
type input "+1"
click at [706, 346] on span "+1684" at bounding box center [715, 347] width 50 height 22
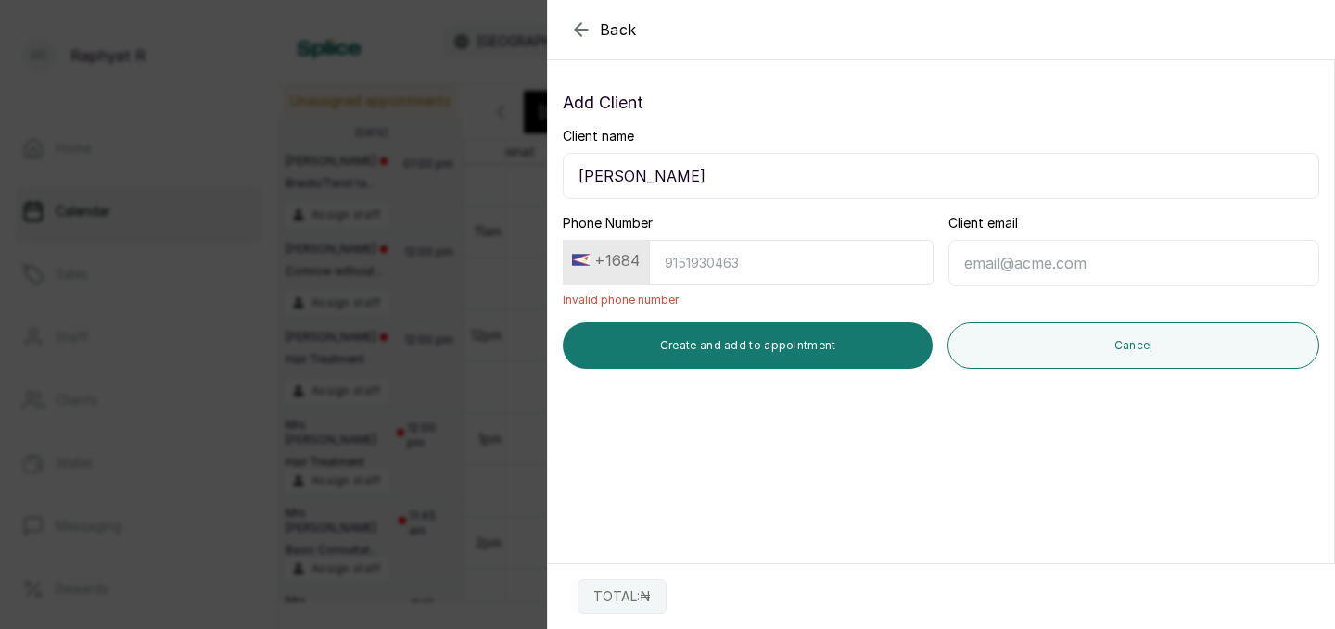
click at [631, 253] on button "+1684" at bounding box center [606, 261] width 83 height 30
type input "="
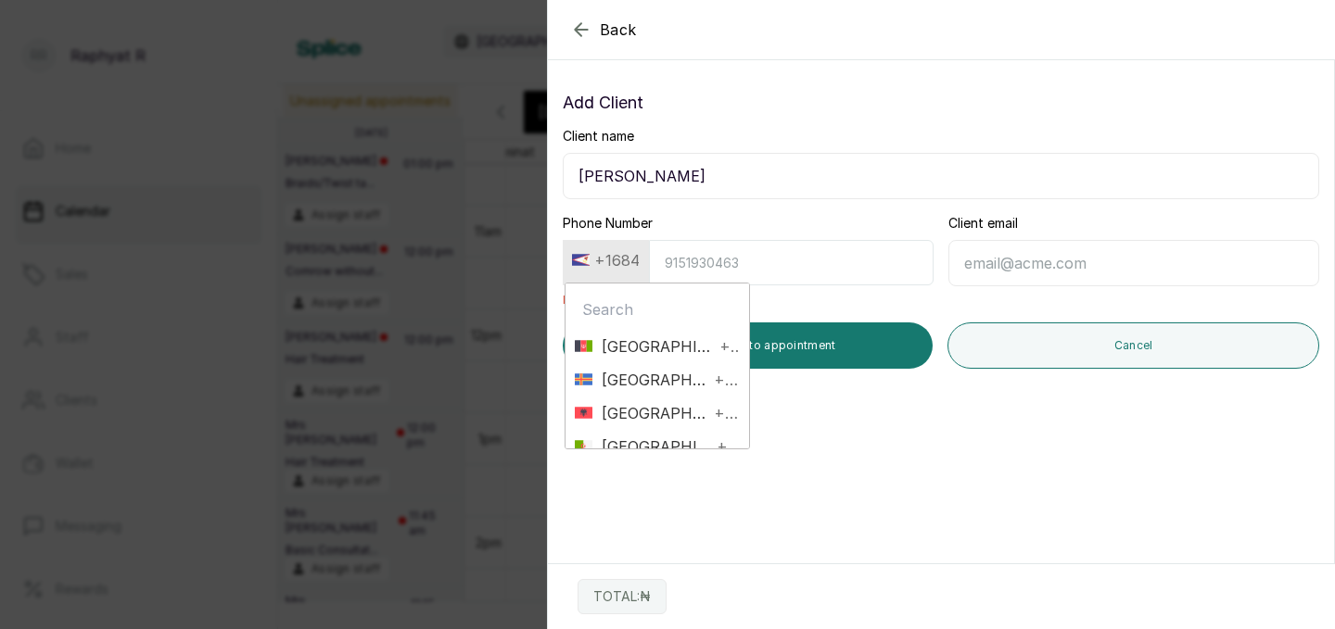
click at [588, 27] on icon "button" at bounding box center [581, 30] width 22 height 22
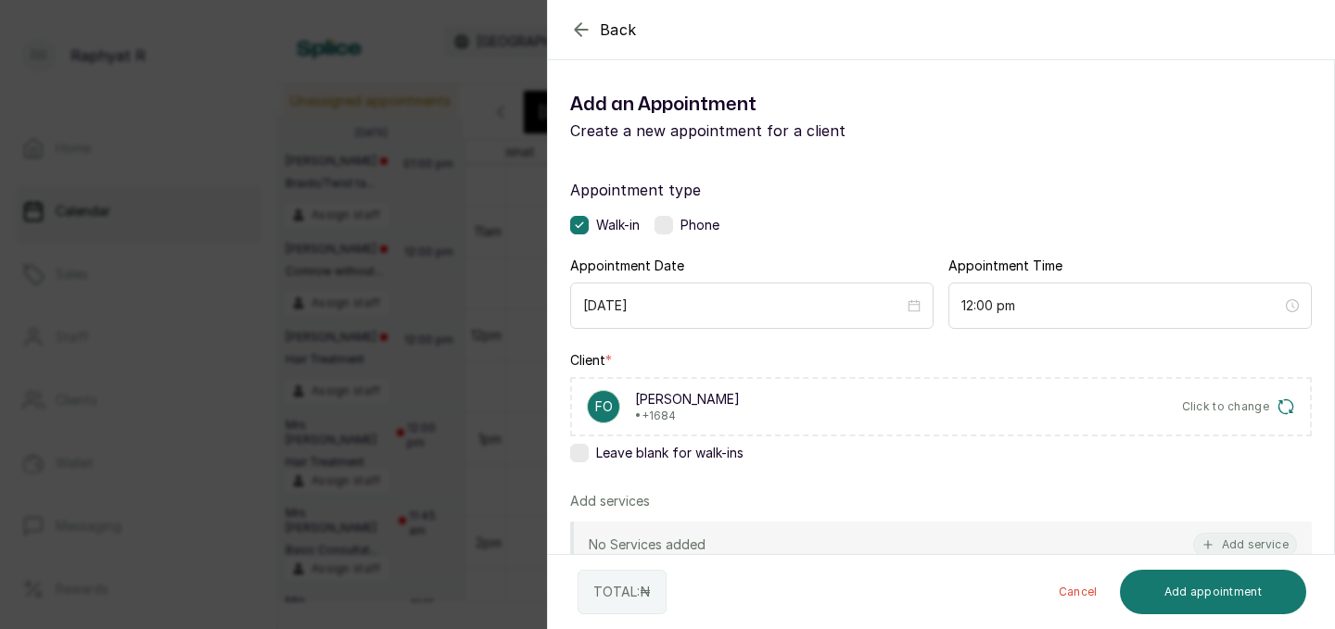
click at [581, 28] on icon "button" at bounding box center [581, 30] width 22 height 22
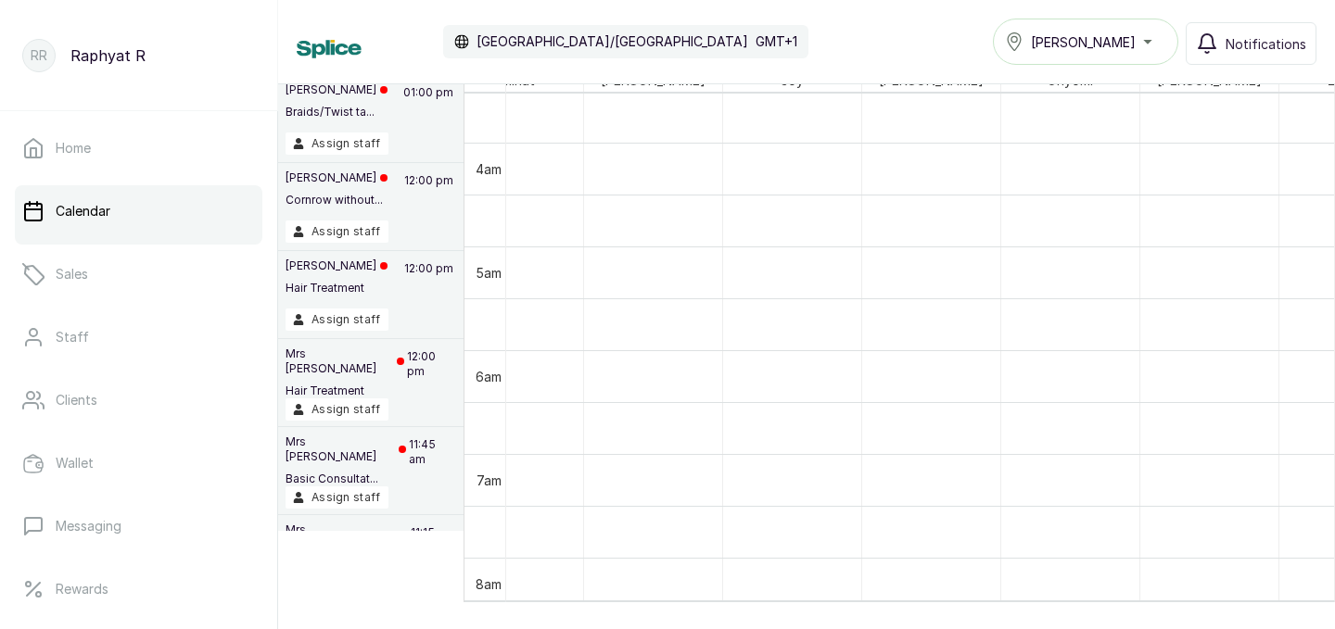
scroll to position [309, 62]
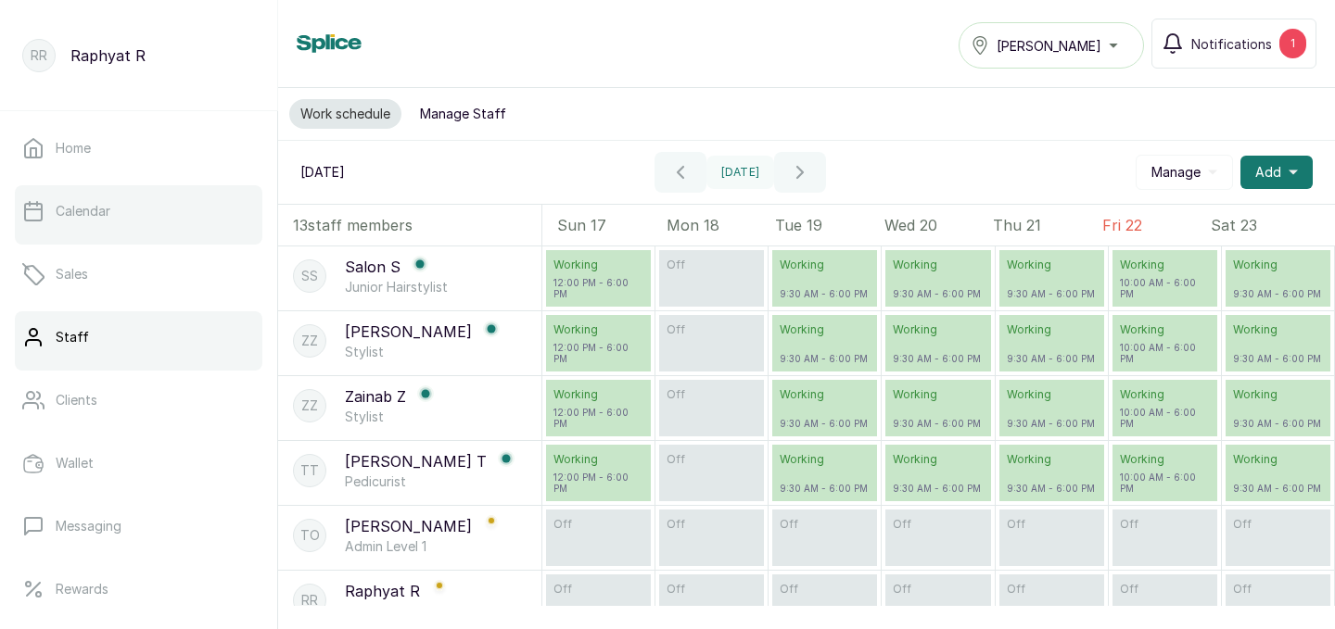
click at [72, 205] on p "Calendar" at bounding box center [83, 211] width 55 height 19
